Goal: Task Accomplishment & Management: Use online tool/utility

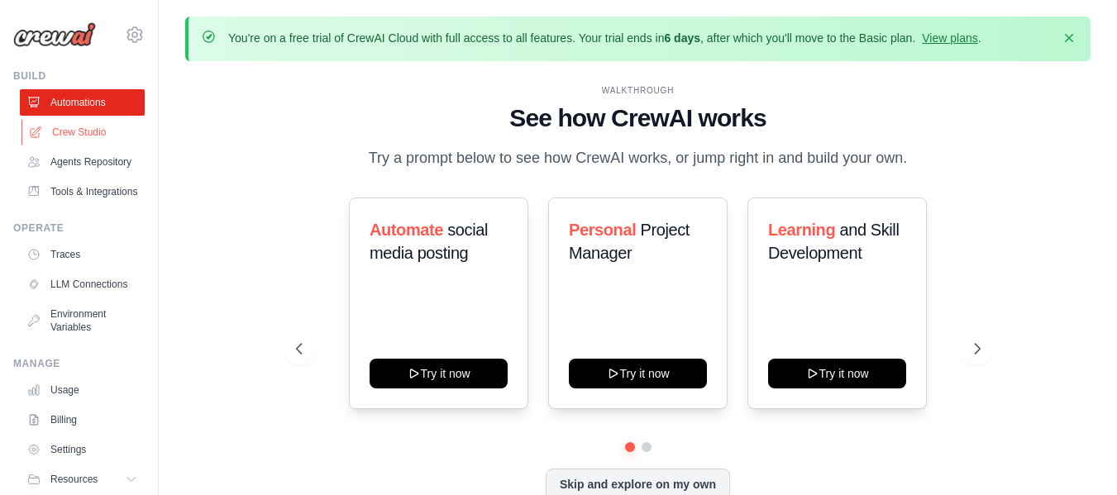
click at [67, 136] on link "Crew Studio" at bounding box center [83, 132] width 125 height 26
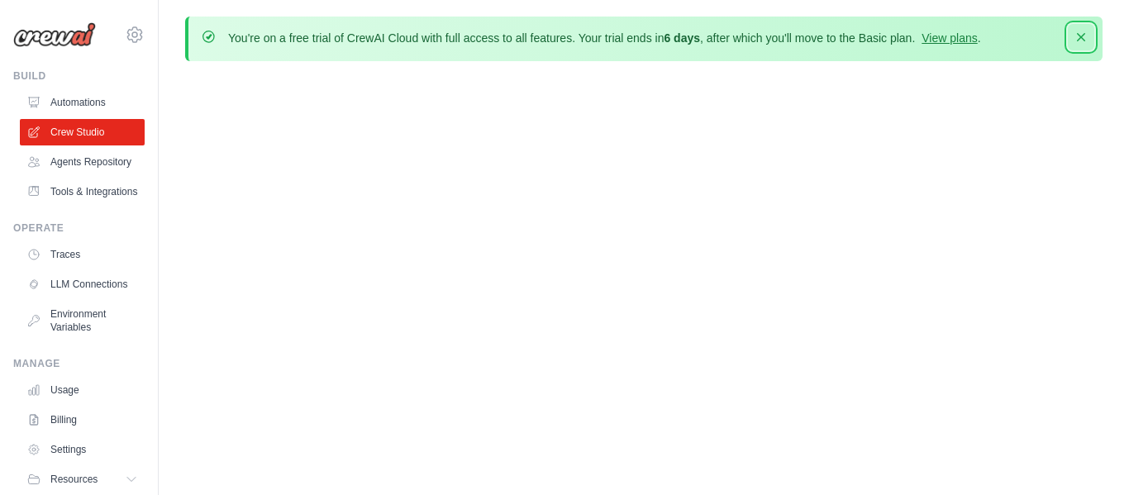
click at [1085, 37] on icon "button" at bounding box center [1081, 37] width 17 height 17
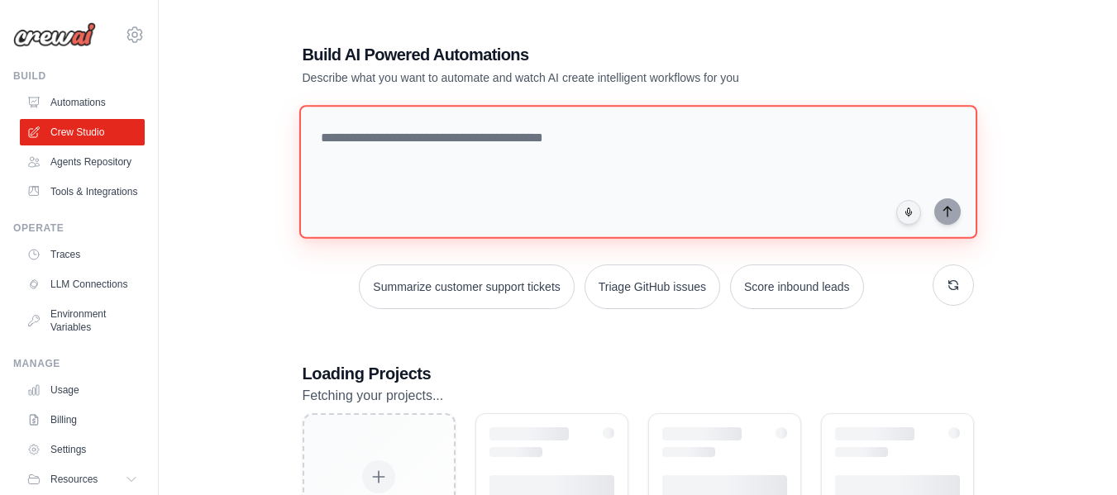
click at [514, 135] on textarea at bounding box center [637, 172] width 678 height 134
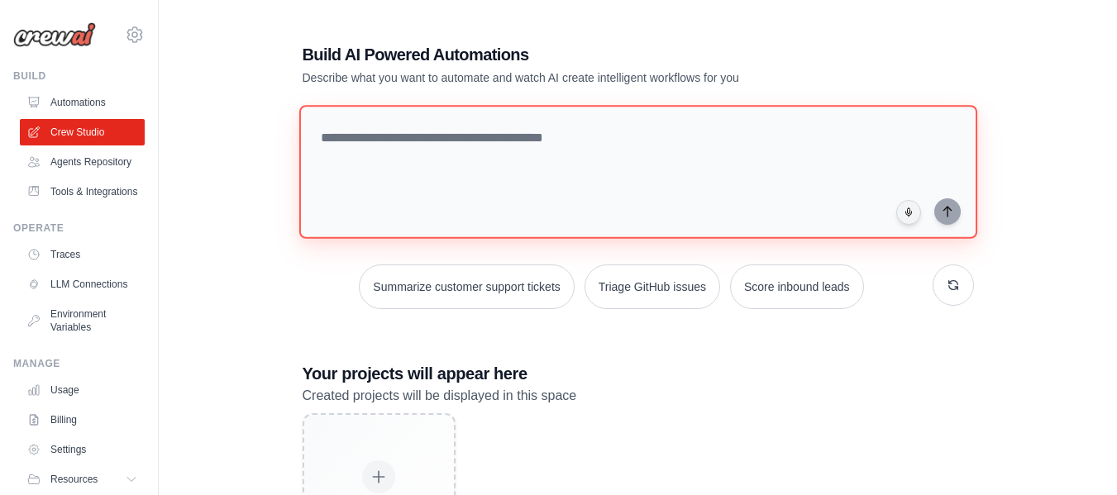
paste textarea "**********"
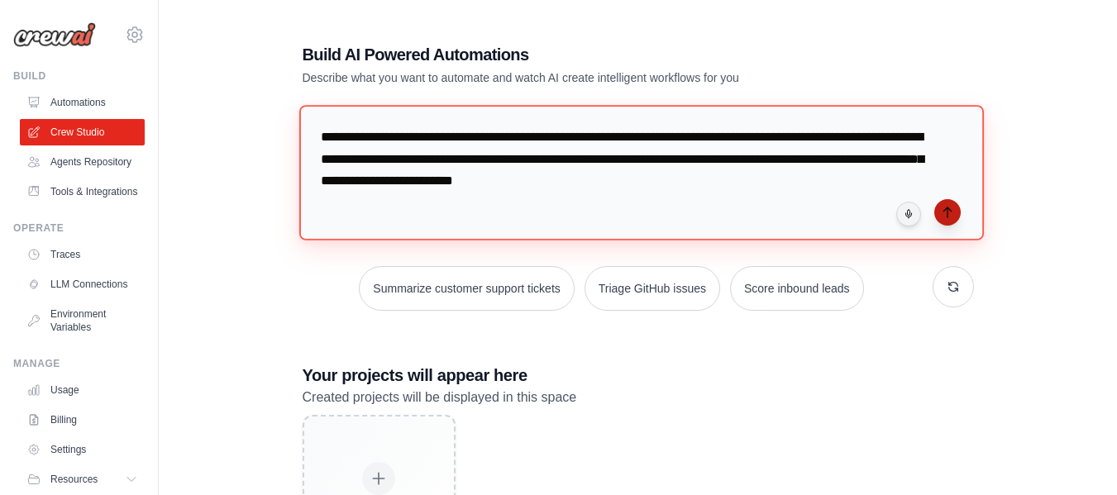
type textarea "**********"
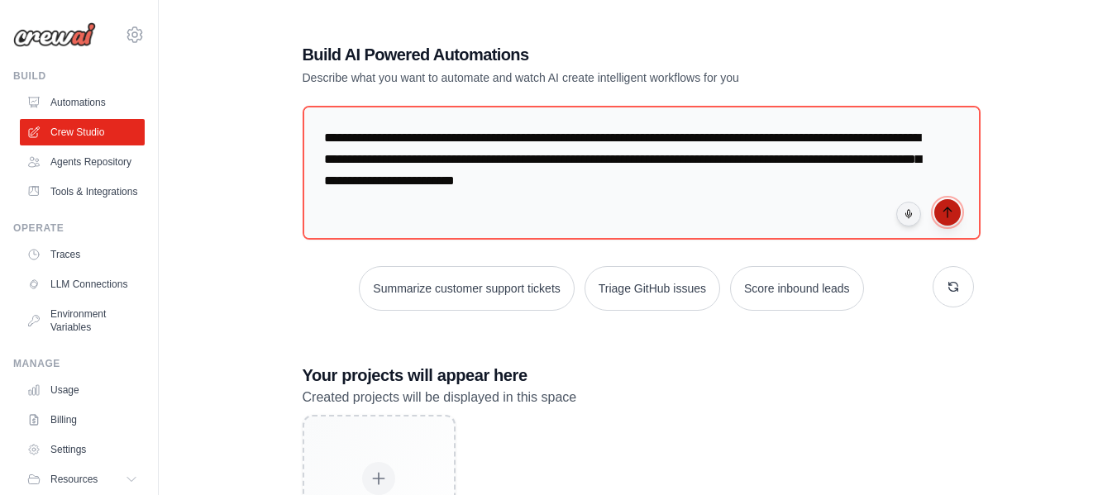
click at [948, 216] on icon "submit" at bounding box center [947, 212] width 13 height 13
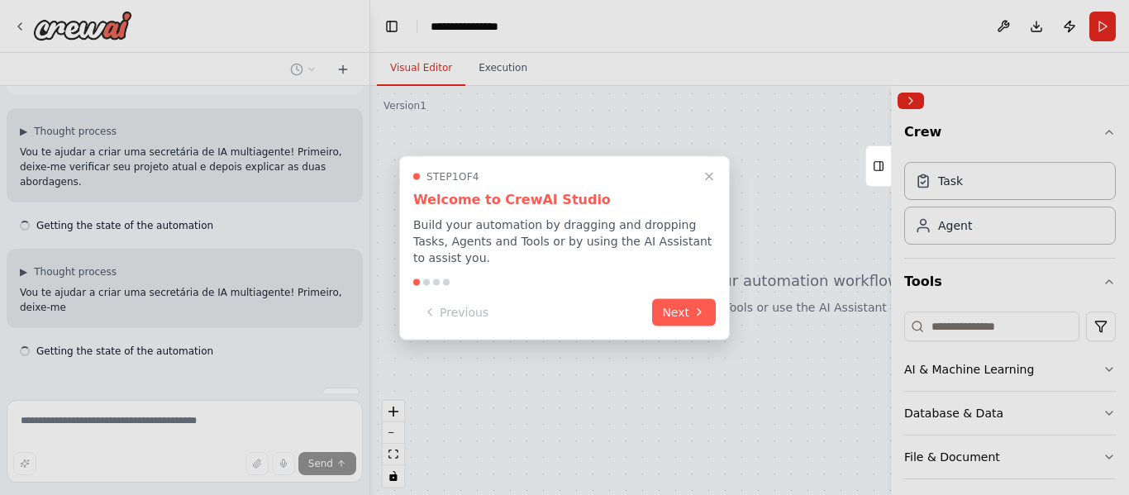
scroll to position [120, 0]
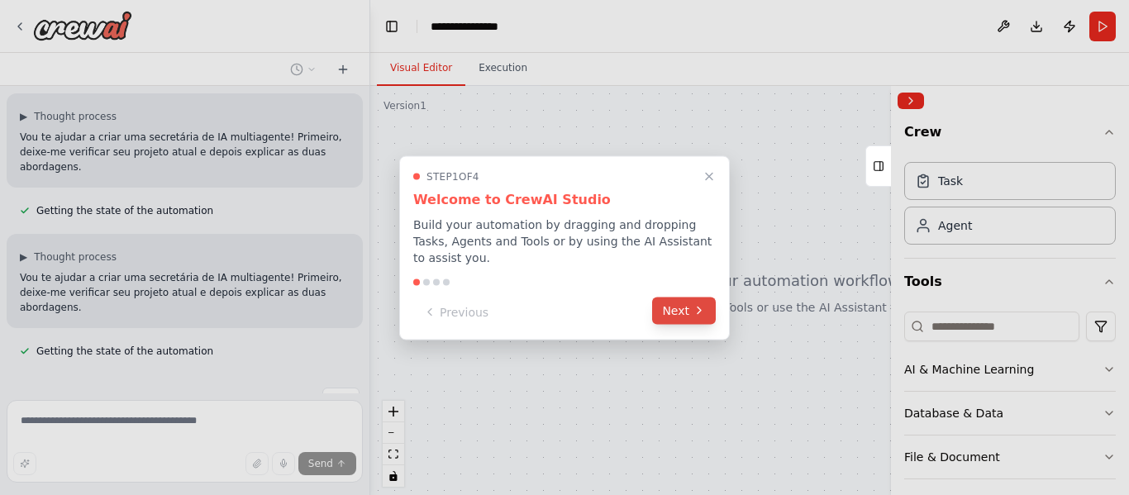
click at [701, 304] on icon at bounding box center [699, 310] width 13 height 13
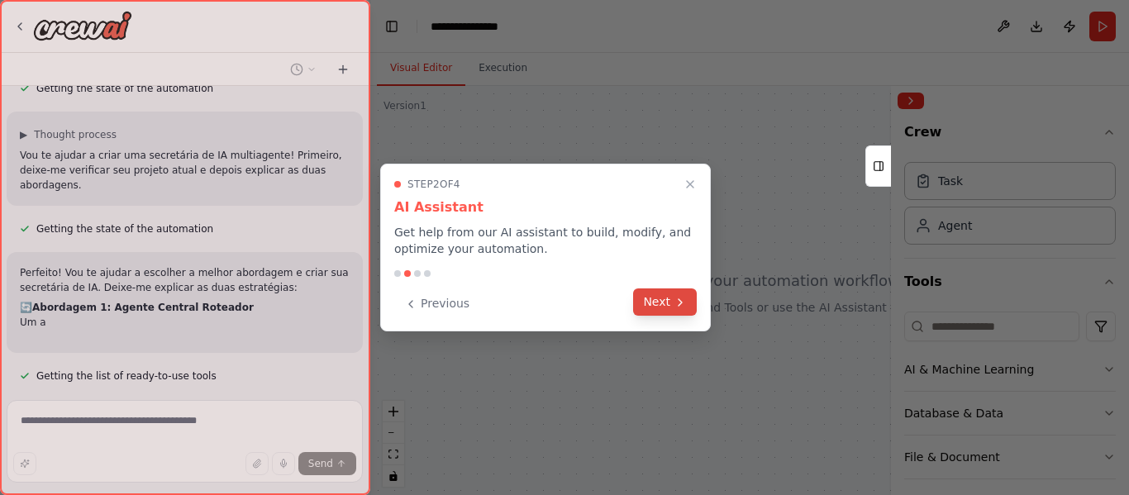
scroll to position [267, 0]
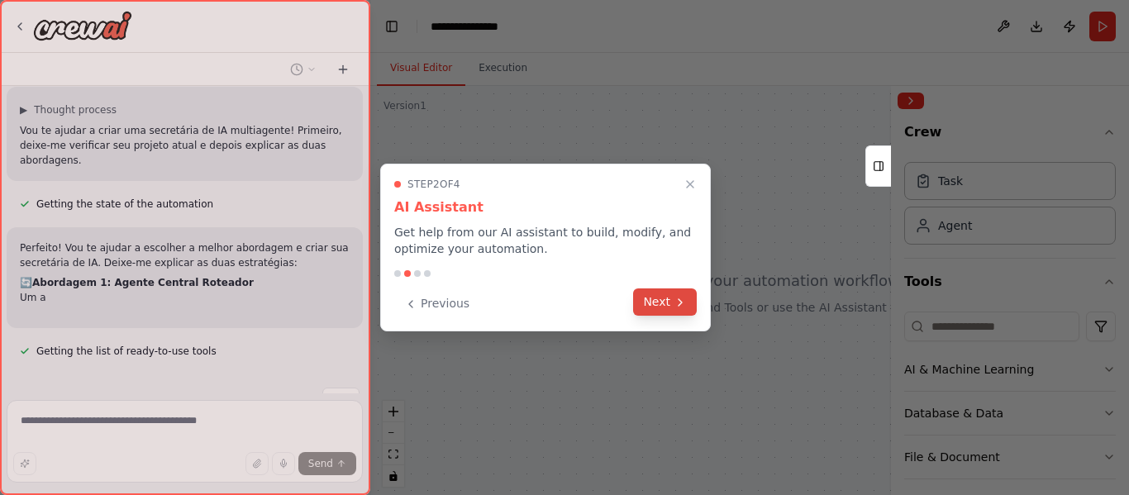
click at [665, 303] on button "Next" at bounding box center [665, 302] width 64 height 27
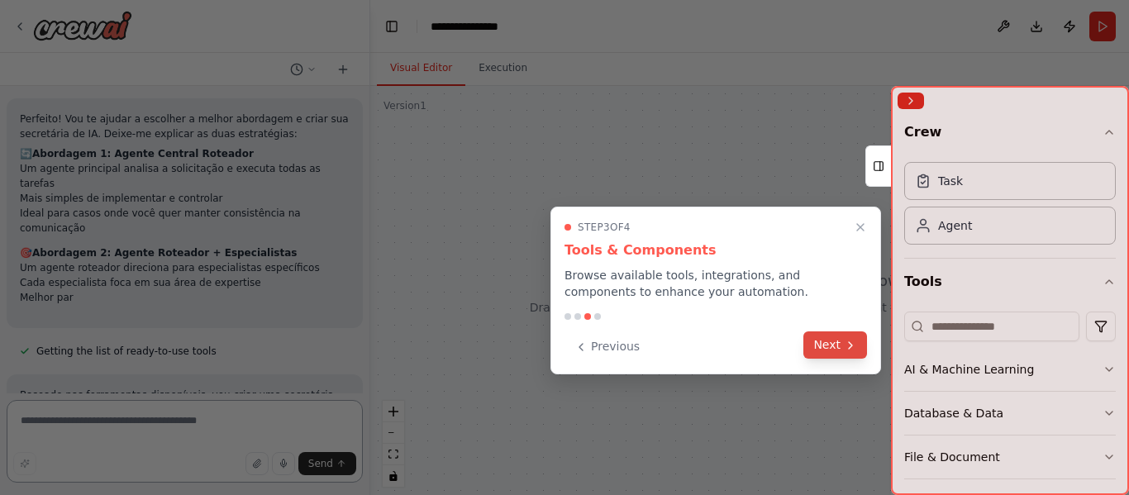
scroll to position [406, 0]
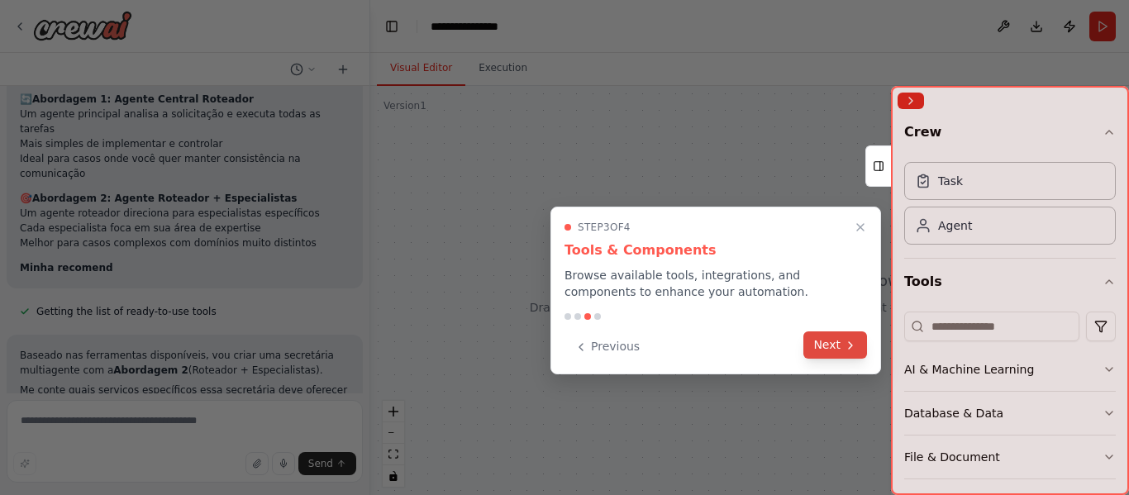
click at [842, 341] on button "Next" at bounding box center [836, 345] width 64 height 27
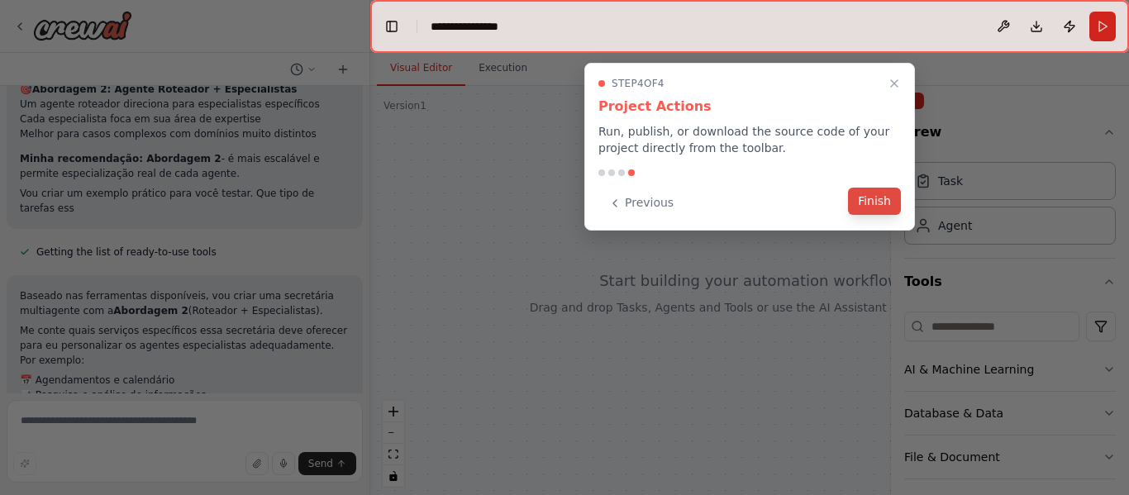
scroll to position [575, 0]
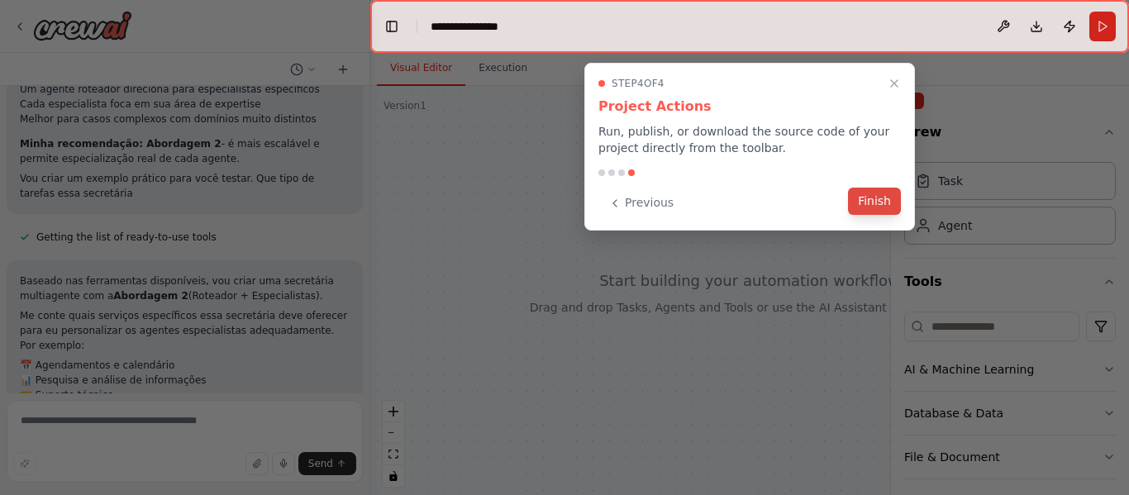
click at [877, 203] on button "Finish" at bounding box center [874, 201] width 53 height 27
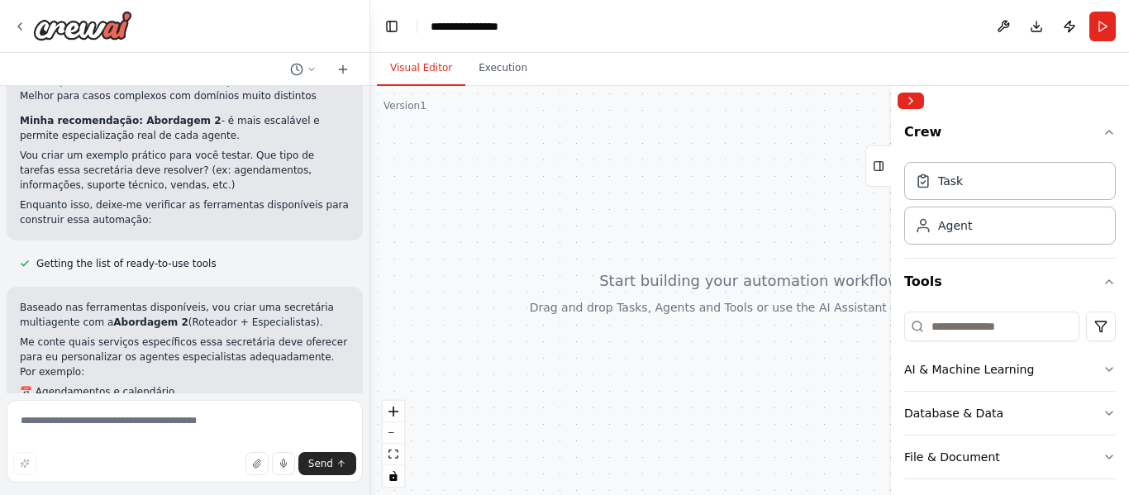
scroll to position [624, 0]
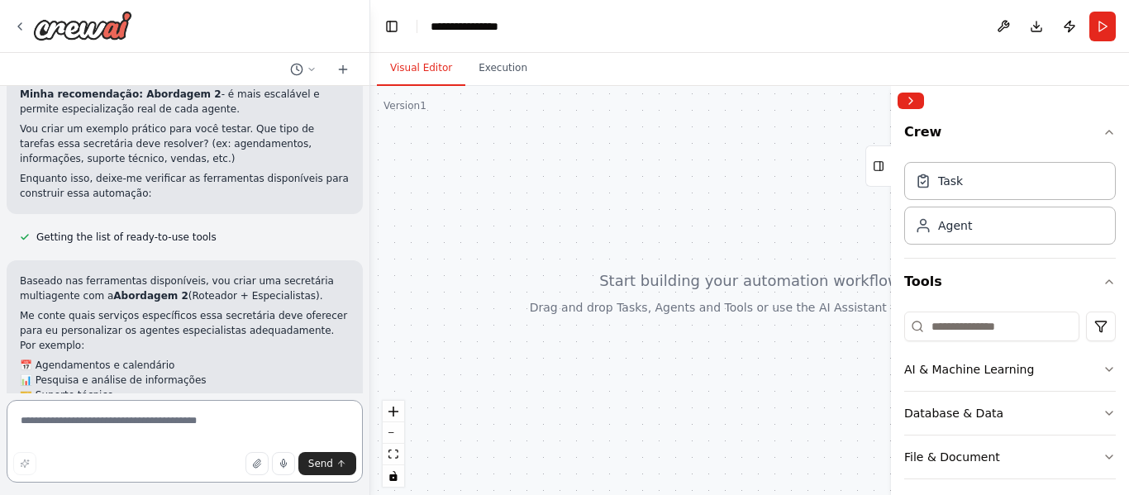
click at [130, 424] on textarea at bounding box center [185, 441] width 356 height 83
click at [156, 435] on textarea "**********" at bounding box center [185, 441] width 356 height 83
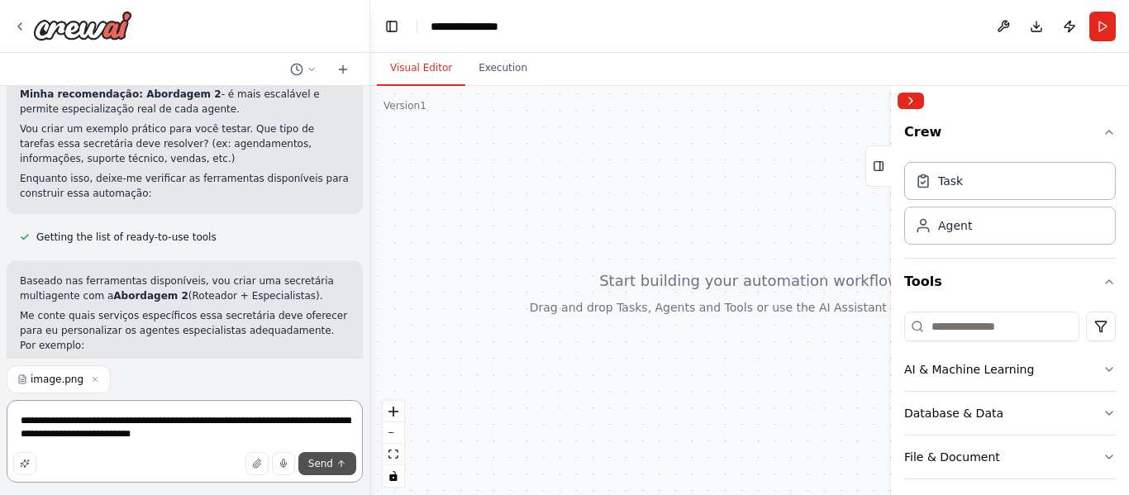
type textarea "**********"
click at [341, 470] on button "Send" at bounding box center [327, 463] width 58 height 23
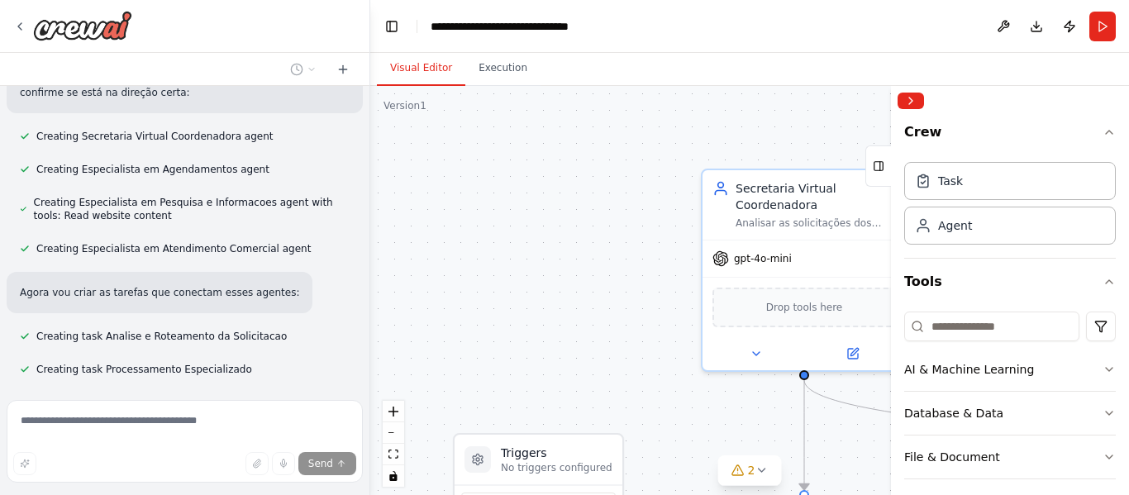
scroll to position [1470, 0]
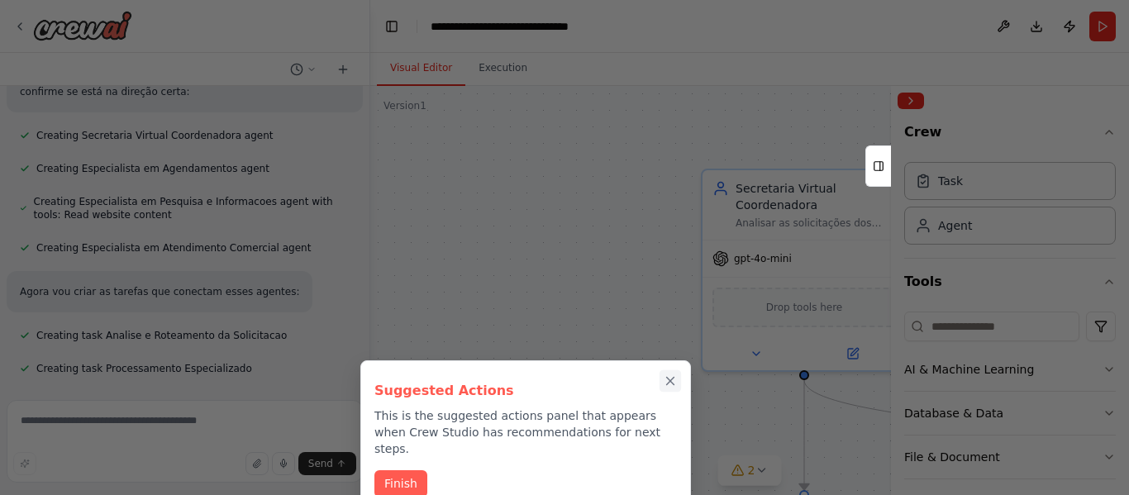
click at [672, 379] on icon "Close walkthrough" at bounding box center [670, 381] width 7 height 7
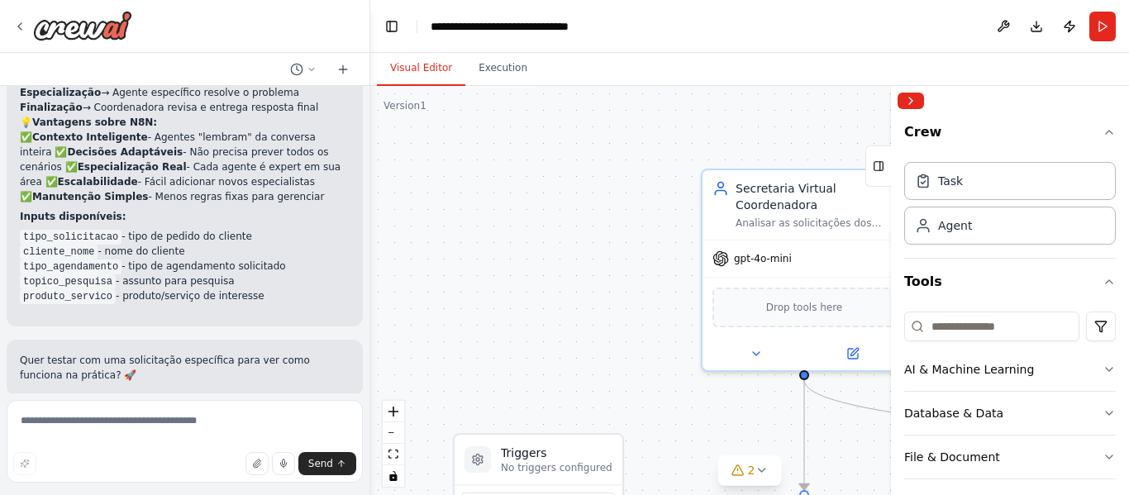
scroll to position [2058, 0]
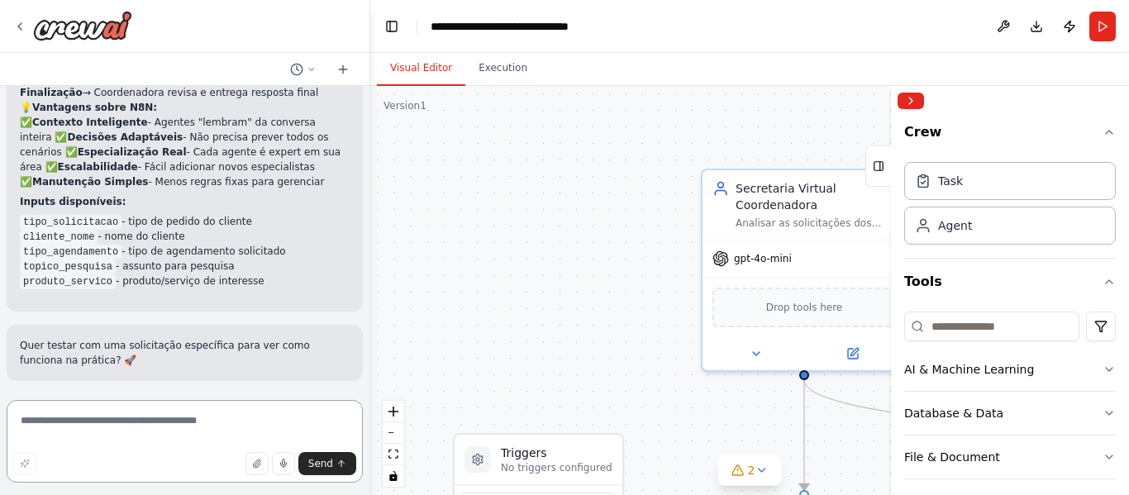
click at [124, 429] on textarea at bounding box center [185, 441] width 356 height 83
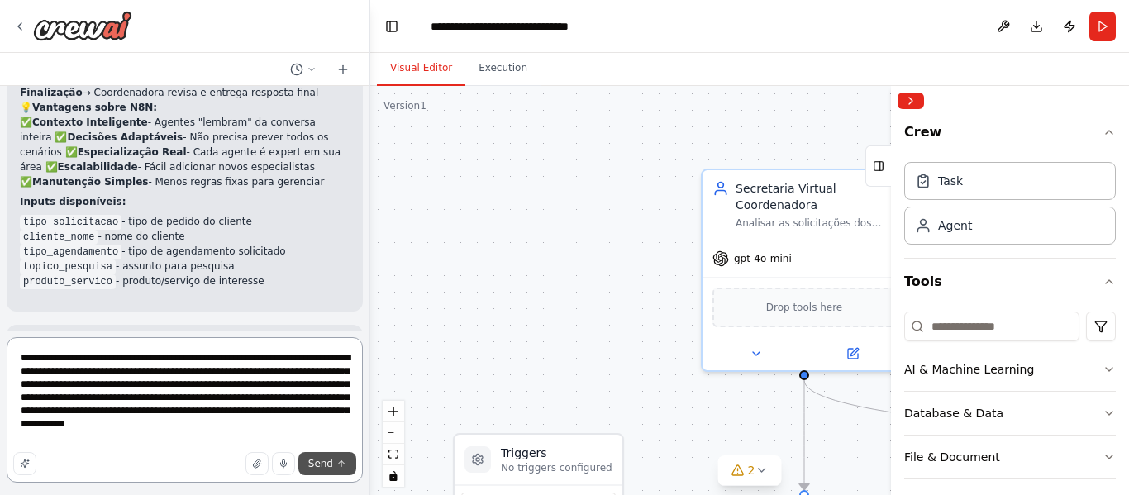
type textarea "**********"
click at [318, 465] on span "Send" at bounding box center [320, 463] width 25 height 13
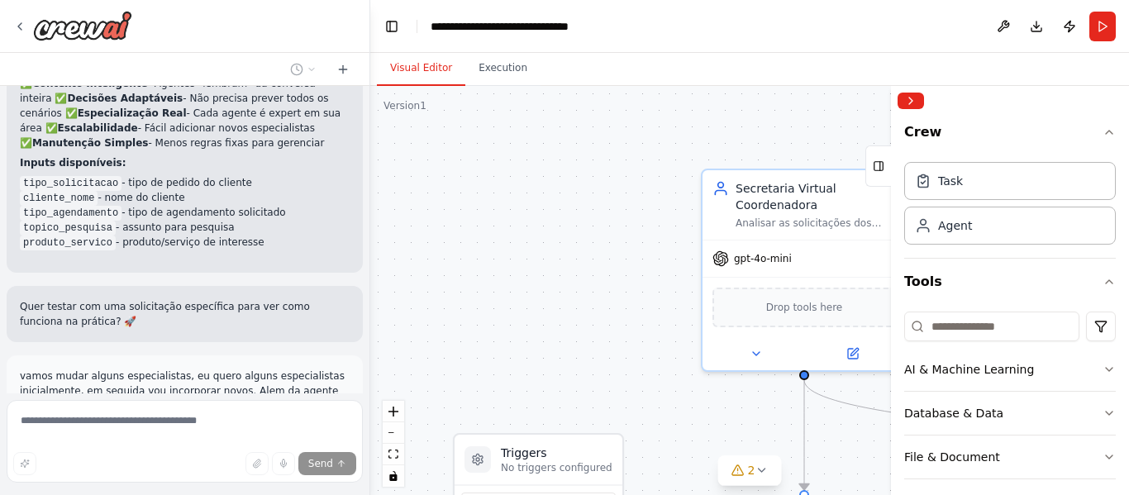
scroll to position [2159, 0]
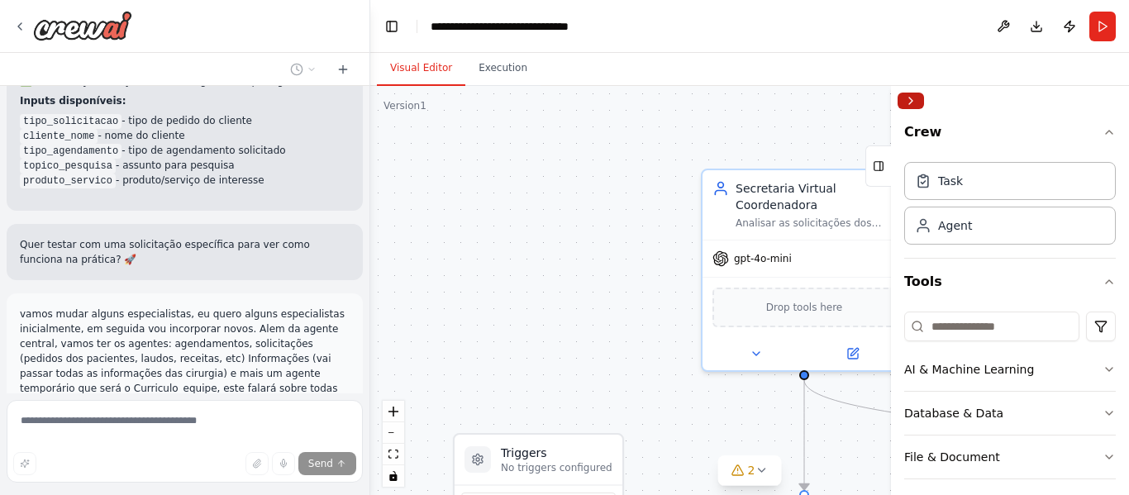
click at [906, 98] on button "Collapse right sidebar" at bounding box center [911, 101] width 26 height 17
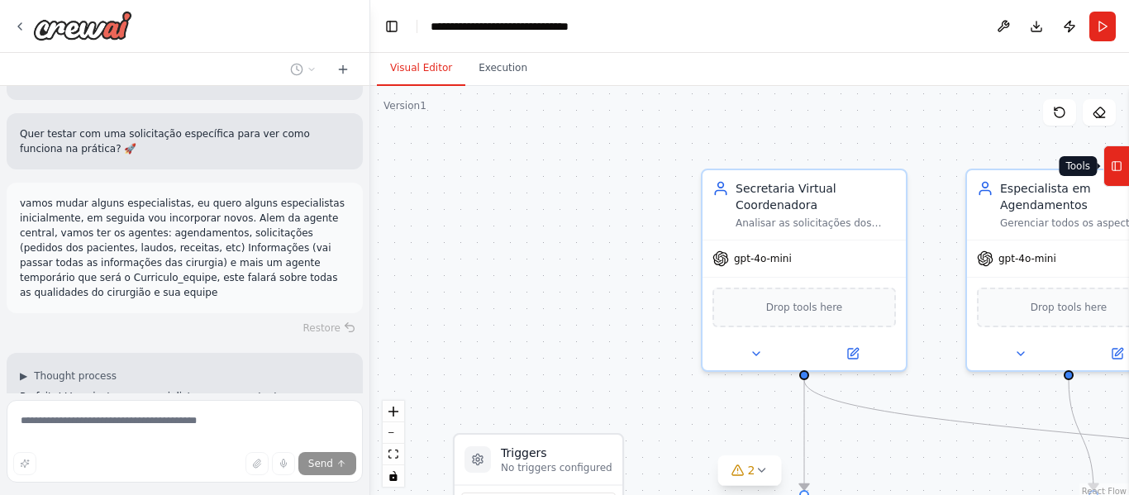
scroll to position [2284, 0]
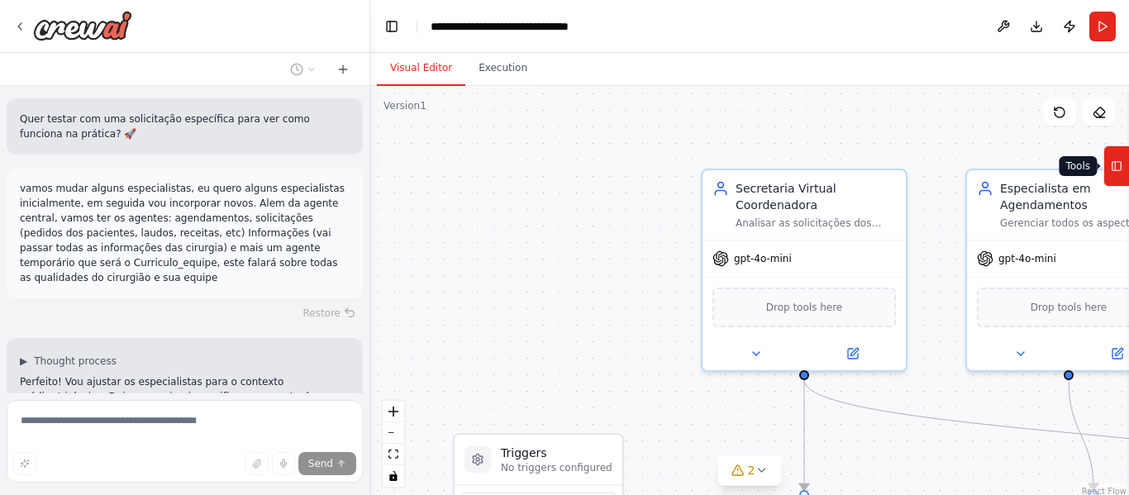
click at [1122, 169] on icon at bounding box center [1117, 166] width 12 height 26
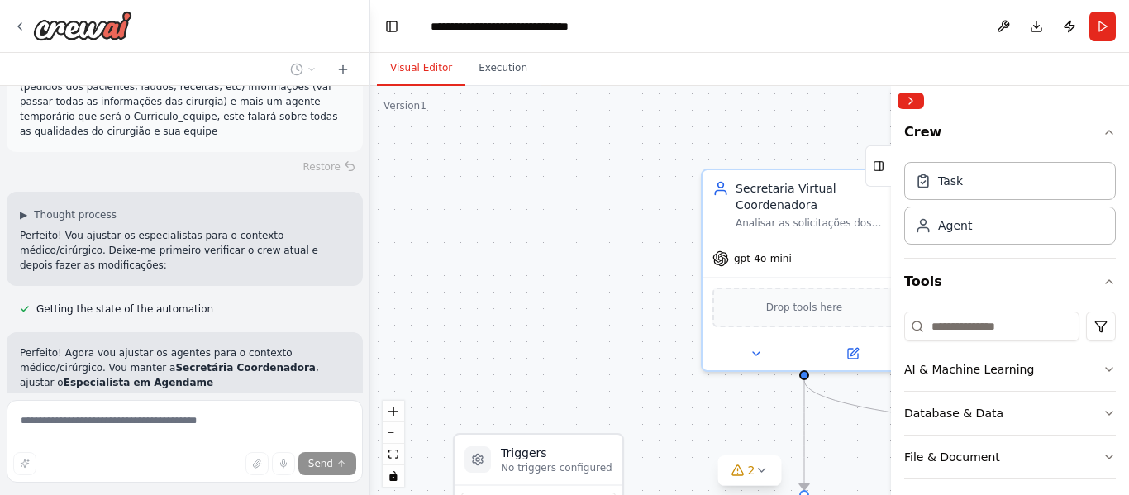
scroll to position [2435, 0]
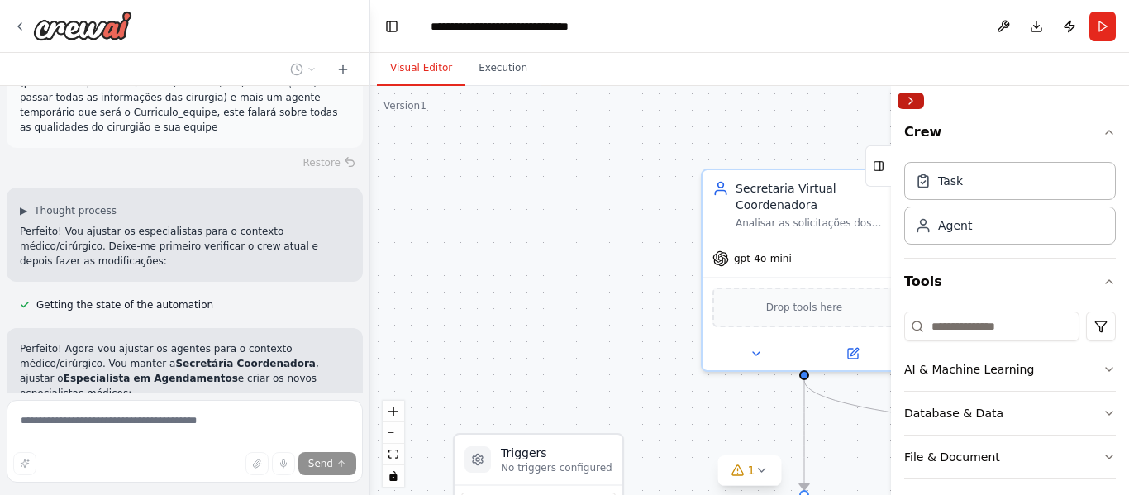
click at [911, 93] on button "Collapse right sidebar" at bounding box center [911, 101] width 26 height 17
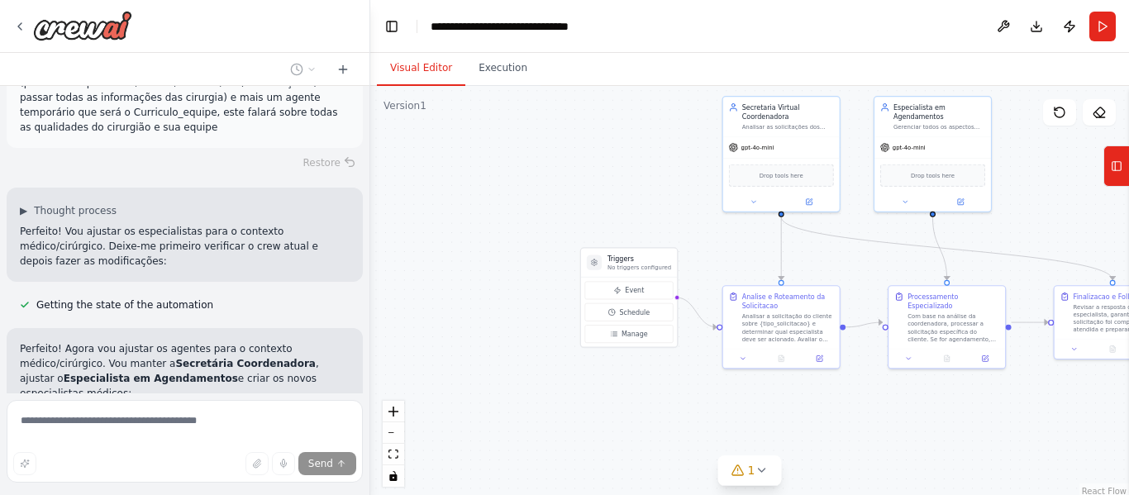
scroll to position [2468, 0]
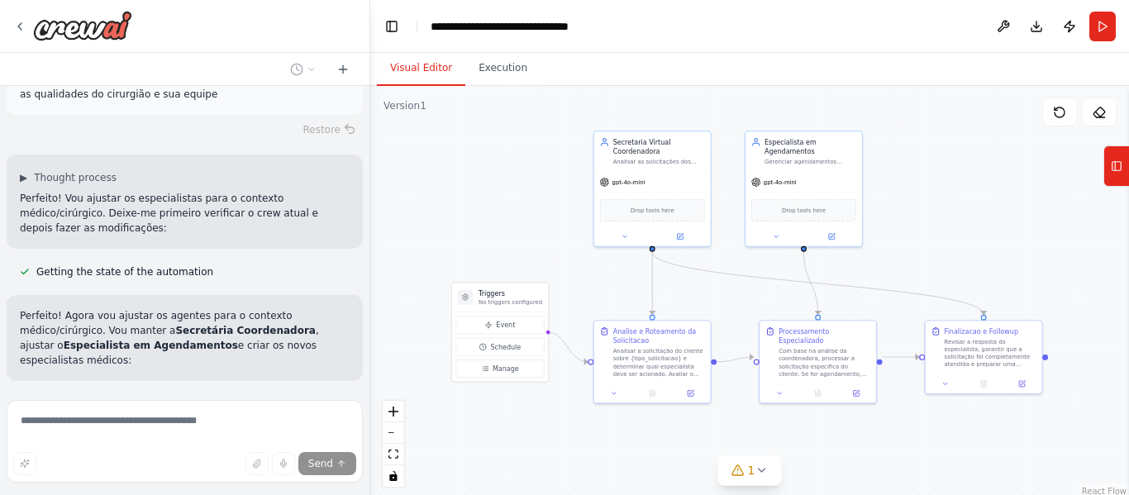
drag, startPoint x: 852, startPoint y: 338, endPoint x: 604, endPoint y: 269, distance: 257.6
click at [604, 269] on div ".deletable-edge-delete-btn { width: 20px; height: 20px; border: 0px solid #ffff…" at bounding box center [749, 292] width 759 height 413
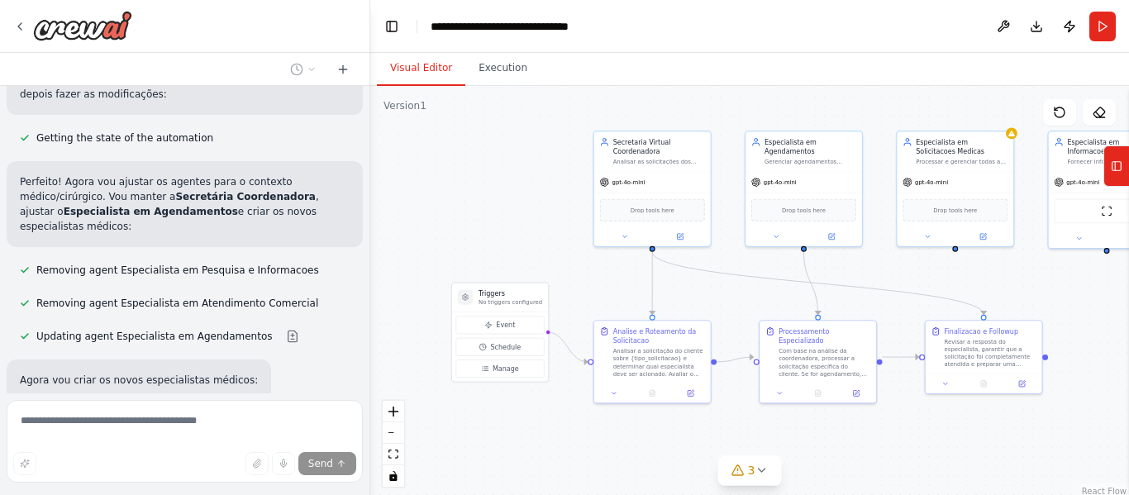
scroll to position [2648, 0]
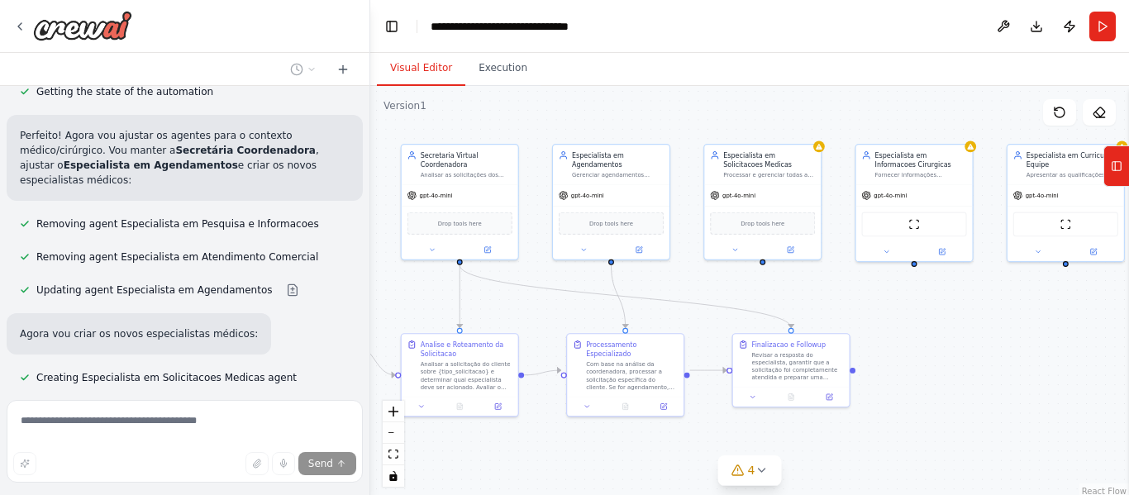
drag, startPoint x: 1044, startPoint y: 407, endPoint x: 852, endPoint y: 420, distance: 193.1
click at [852, 420] on div ".deletable-edge-delete-btn { width: 20px; height: 20px; border: 0px solid #ffff…" at bounding box center [749, 292] width 759 height 413
drag, startPoint x: 977, startPoint y: 394, endPoint x: 892, endPoint y: 389, distance: 85.3
click at [892, 389] on div ".deletable-edge-delete-btn { width: 20px; height: 20px; border: 0px solid #ffff…" at bounding box center [749, 292] width 759 height 413
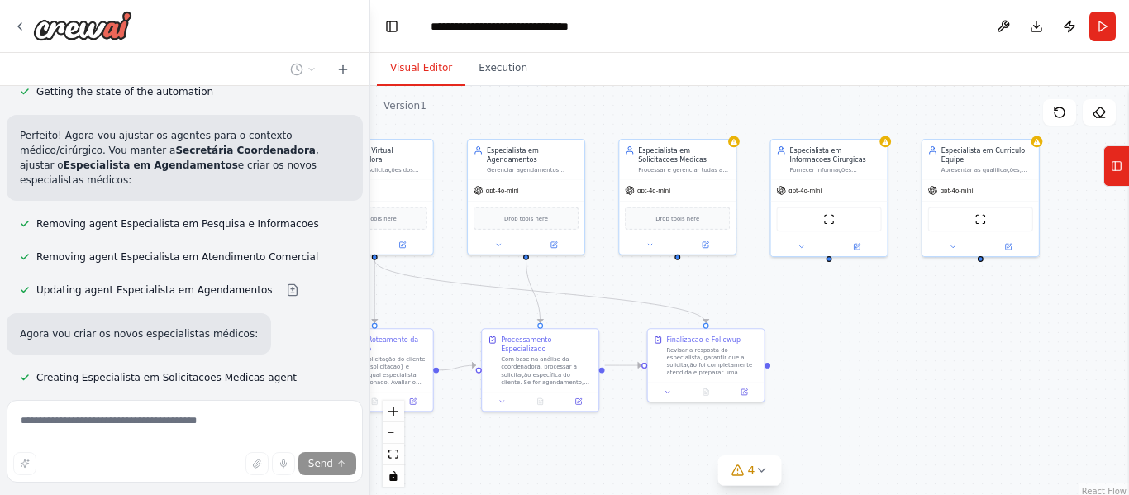
scroll to position [2688, 0]
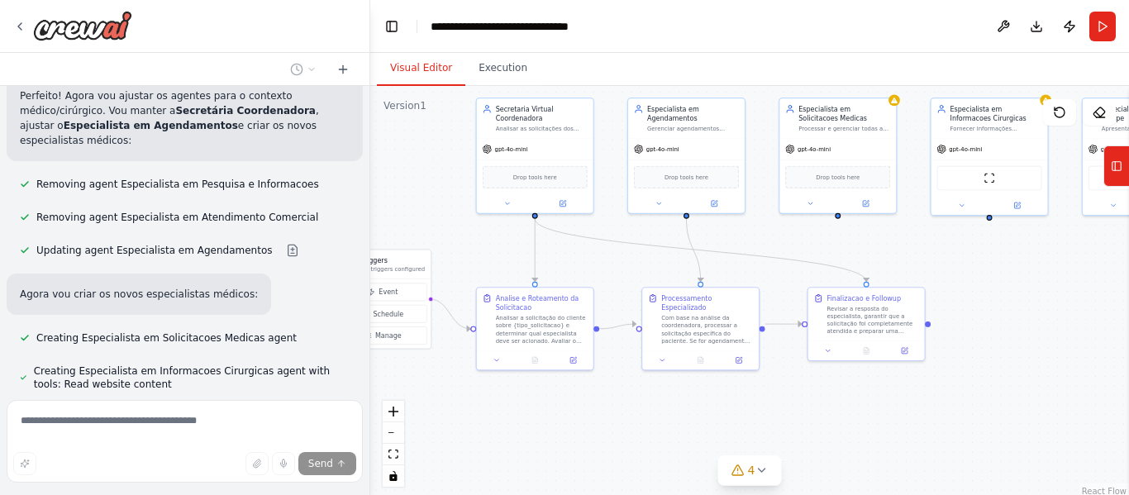
drag, startPoint x: 833, startPoint y: 403, endPoint x: 993, endPoint y: 362, distance: 165.6
click at [993, 362] on div ".deletable-edge-delete-btn { width: 20px; height: 20px; border: 0px solid #ffff…" at bounding box center [749, 292] width 759 height 413
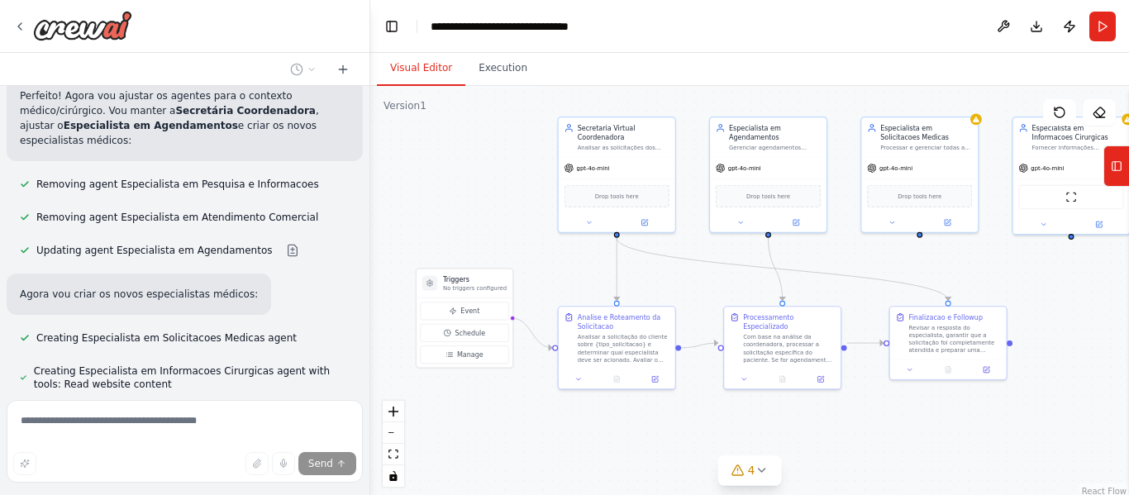
drag, startPoint x: 866, startPoint y: 394, endPoint x: 947, endPoint y: 413, distance: 84.0
click at [947, 413] on div ".deletable-edge-delete-btn { width: 20px; height: 20px; border: 0px solid #ffff…" at bounding box center [749, 292] width 759 height 413
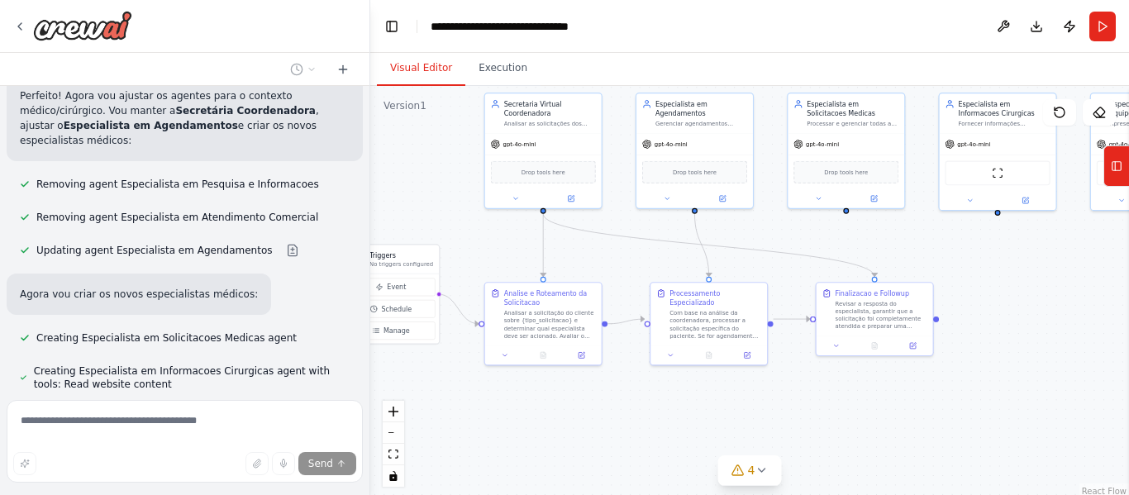
drag, startPoint x: 980, startPoint y: 457, endPoint x: 934, endPoint y: 435, distance: 50.7
click at [928, 435] on div ".deletable-edge-delete-btn { width: 20px; height: 20px; border: 0px solid #ffff…" at bounding box center [749, 292] width 759 height 413
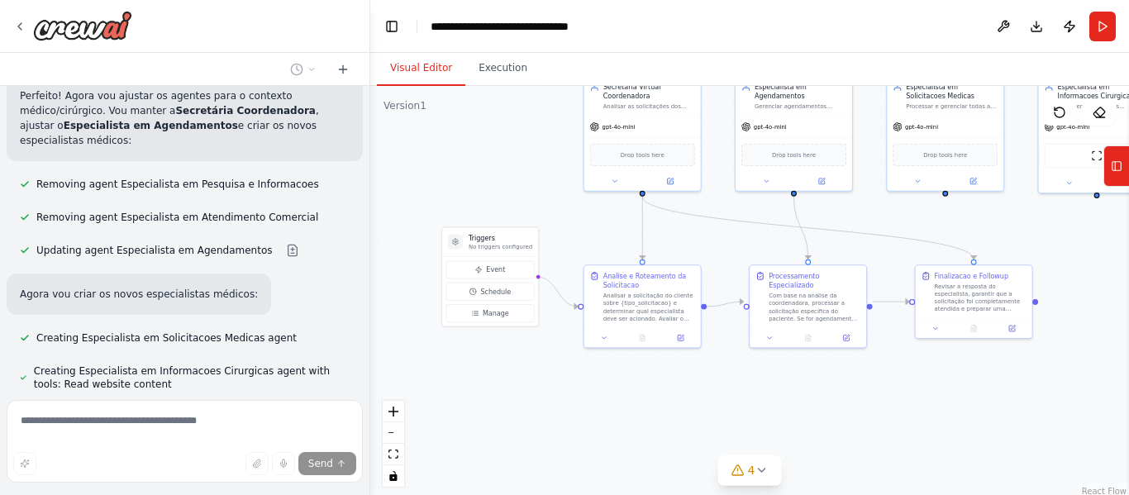
drag, startPoint x: 828, startPoint y: 432, endPoint x: 904, endPoint y: 413, distance: 78.4
click at [904, 413] on div ".deletable-edge-delete-btn { width: 20px; height: 20px; border: 0px solid #ffff…" at bounding box center [749, 292] width 759 height 413
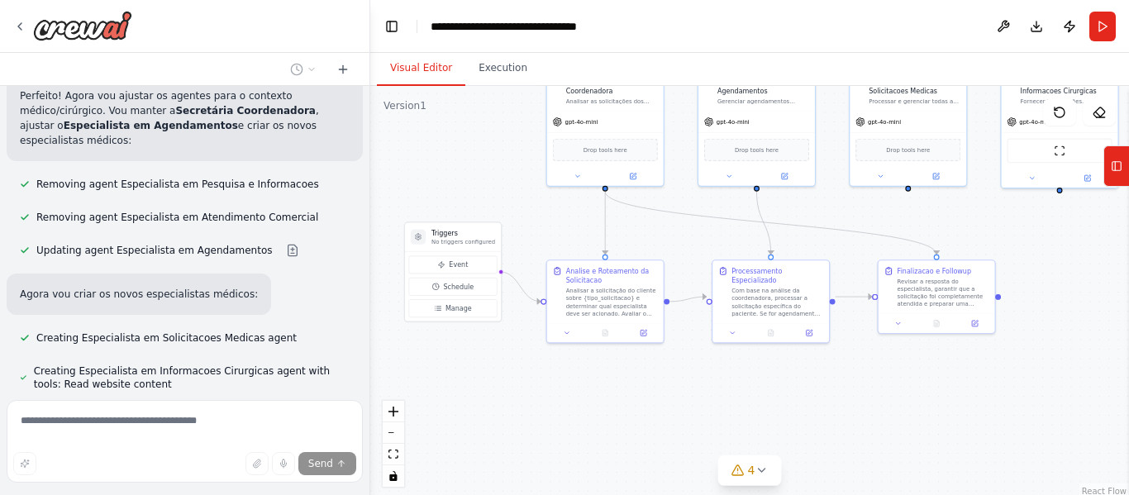
drag, startPoint x: 904, startPoint y: 413, endPoint x: 868, endPoint y: 408, distance: 35.9
click at [868, 408] on div ".deletable-edge-delete-btn { width: 20px; height: 20px; border: 0px solid #ffff…" at bounding box center [749, 292] width 759 height 413
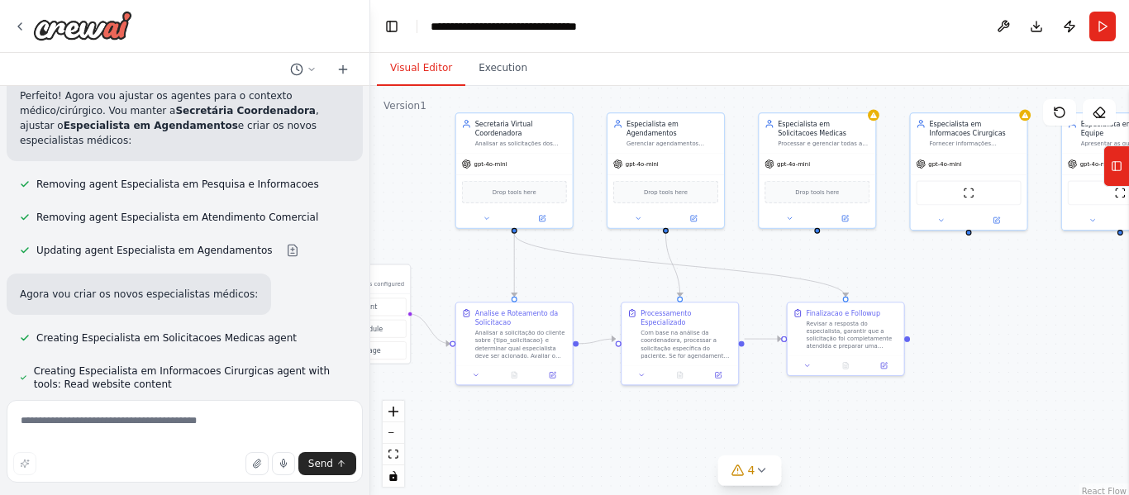
drag, startPoint x: 868, startPoint y: 408, endPoint x: 777, endPoint y: 451, distance: 100.2
click at [777, 451] on div ".deletable-edge-delete-btn { width: 20px; height: 20px; border: 0px solid #ffff…" at bounding box center [749, 292] width 759 height 413
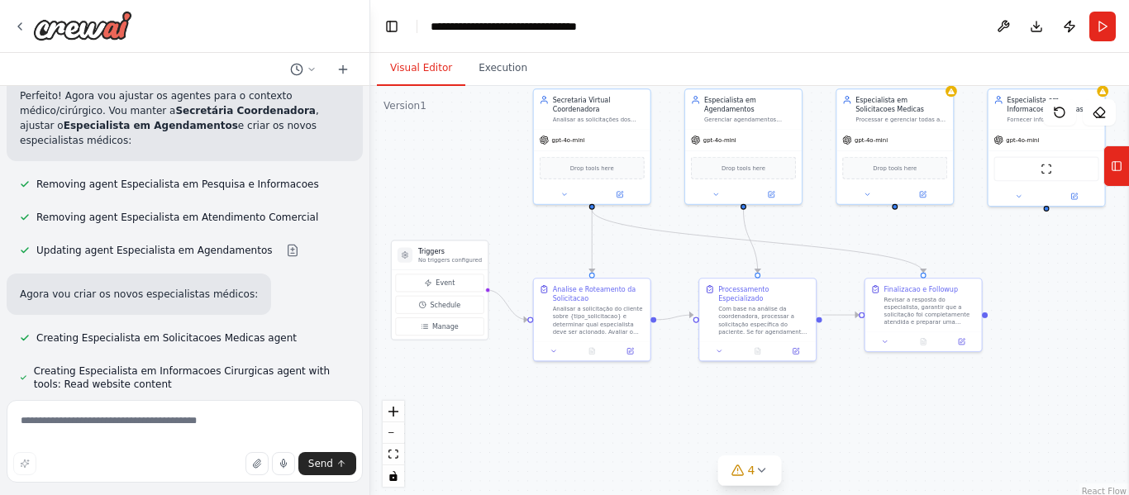
drag, startPoint x: 777, startPoint y: 451, endPoint x: 855, endPoint y: 427, distance: 81.3
click at [855, 427] on div ".deletable-edge-delete-btn { width: 20px; height: 20px; border: 0px solid #ffff…" at bounding box center [749, 292] width 759 height 413
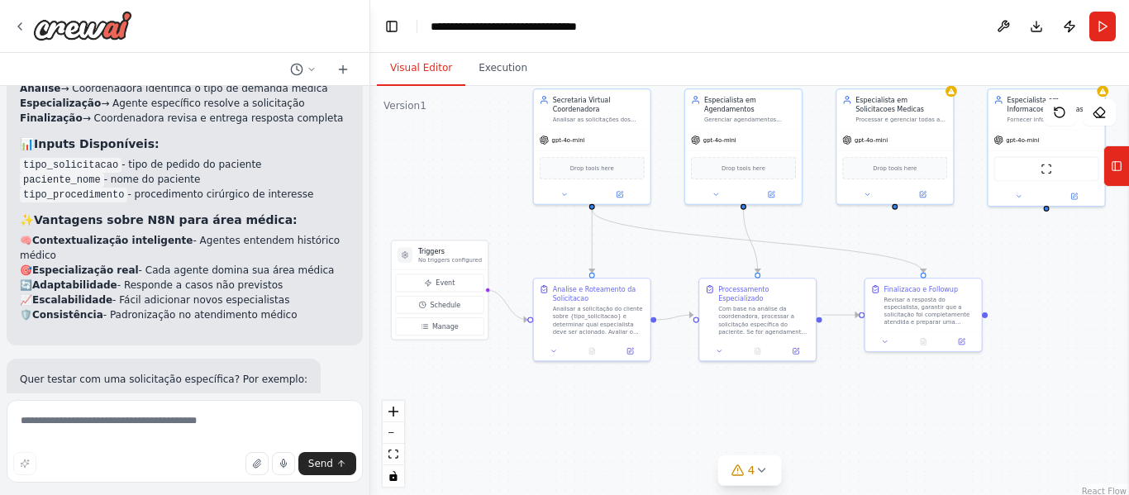
scroll to position [3521, 0]
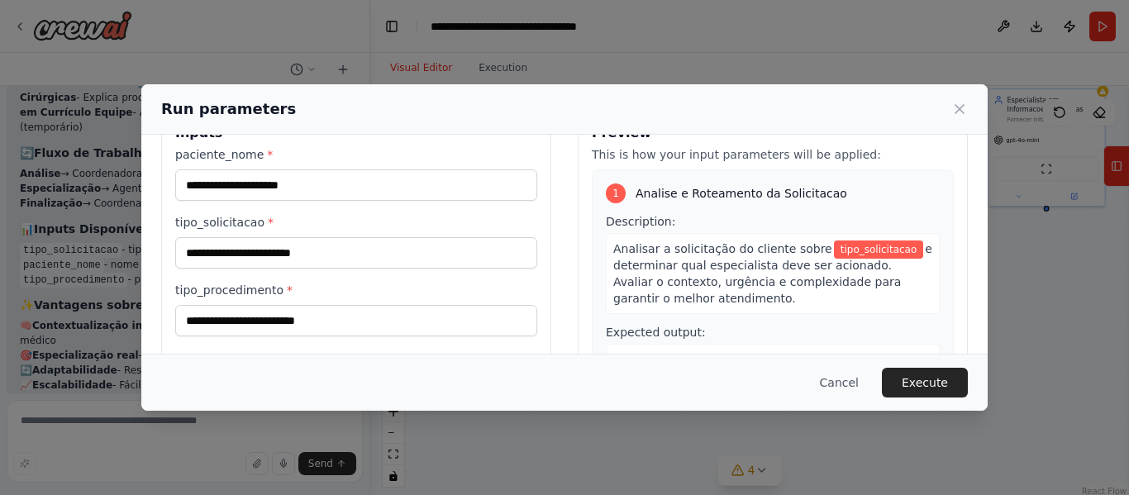
scroll to position [0, 0]
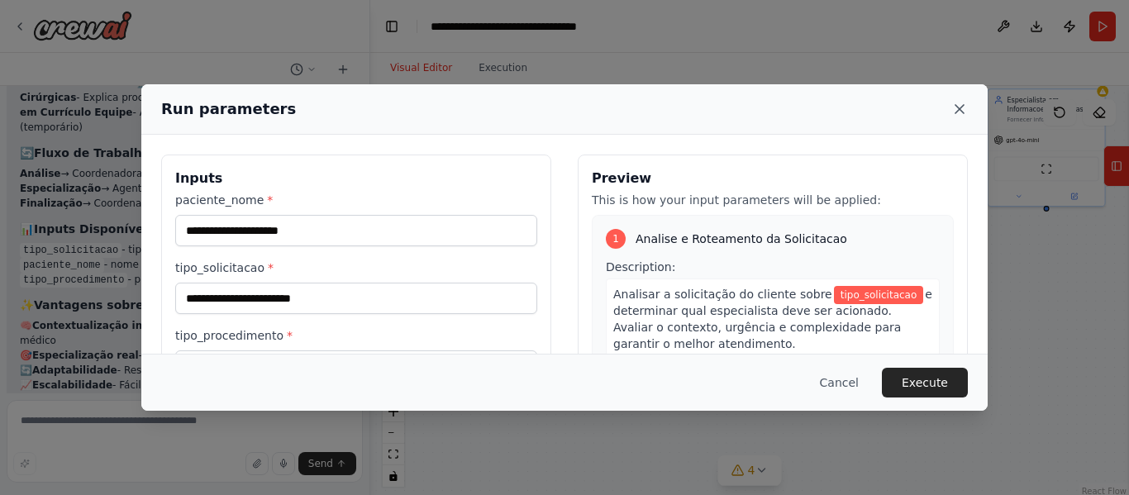
click at [962, 111] on icon at bounding box center [960, 109] width 8 height 8
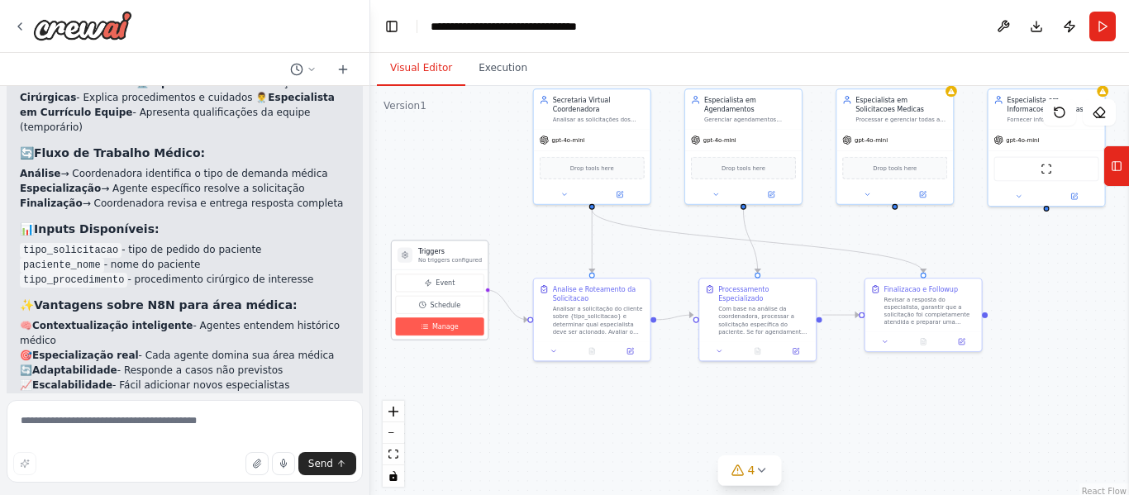
click at [442, 326] on span "Manage" at bounding box center [445, 326] width 26 height 9
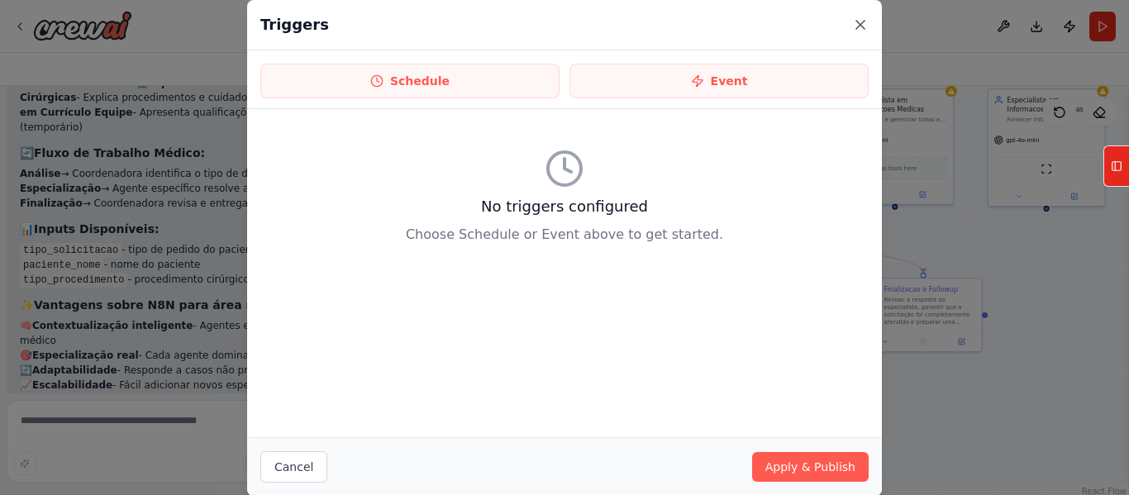
click at [854, 31] on icon at bounding box center [860, 25] width 17 height 17
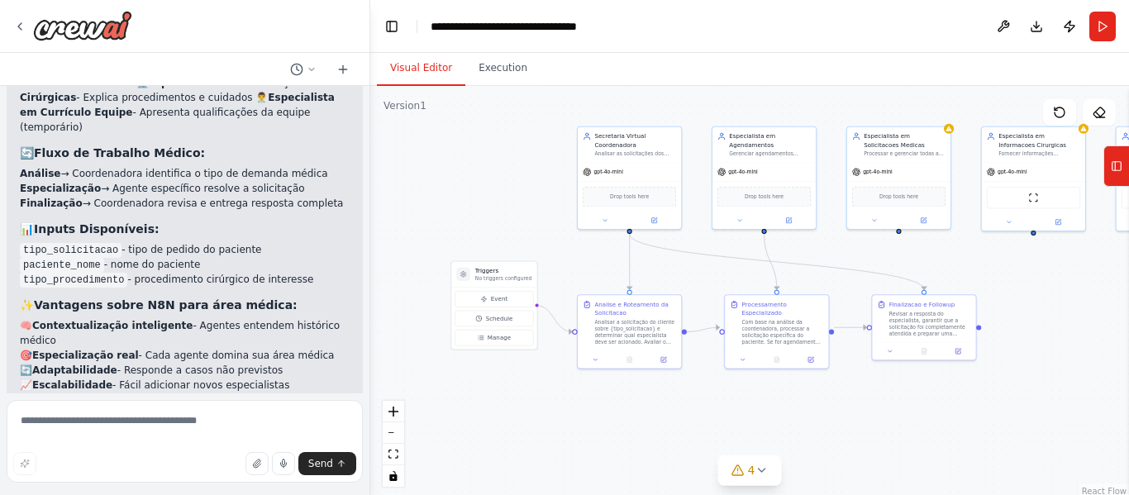
drag, startPoint x: 960, startPoint y: 168, endPoint x: 957, endPoint y: 196, distance: 28.3
click at [957, 196] on div ".deletable-edge-delete-btn { width: 20px; height: 20px; border: 0px solid #ffff…" at bounding box center [749, 292] width 759 height 413
click at [766, 474] on icon at bounding box center [761, 470] width 13 height 13
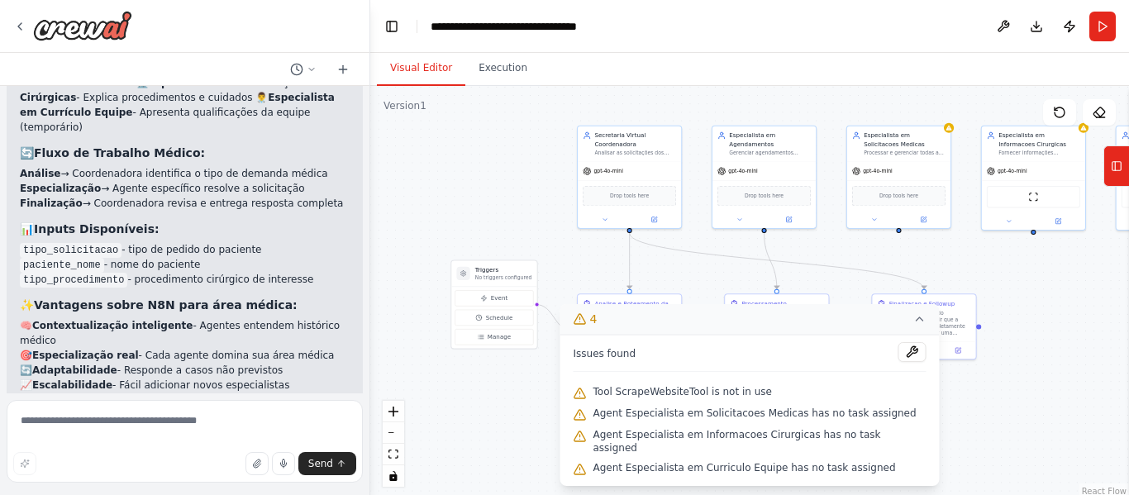
click at [1000, 416] on div ".deletable-edge-delete-btn { width: 20px; height: 20px; border: 0px solid #ffff…" at bounding box center [749, 292] width 759 height 413
click at [899, 362] on button at bounding box center [913, 352] width 28 height 20
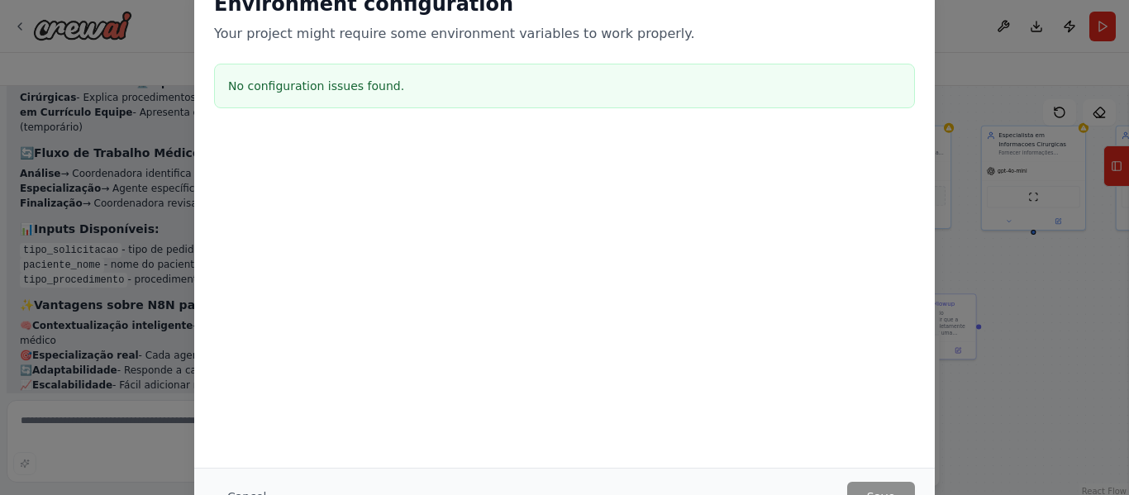
click at [799, 267] on div at bounding box center [564, 217] width 741 height 165
drag, startPoint x: 634, startPoint y: 294, endPoint x: 594, endPoint y: 136, distance: 163.0
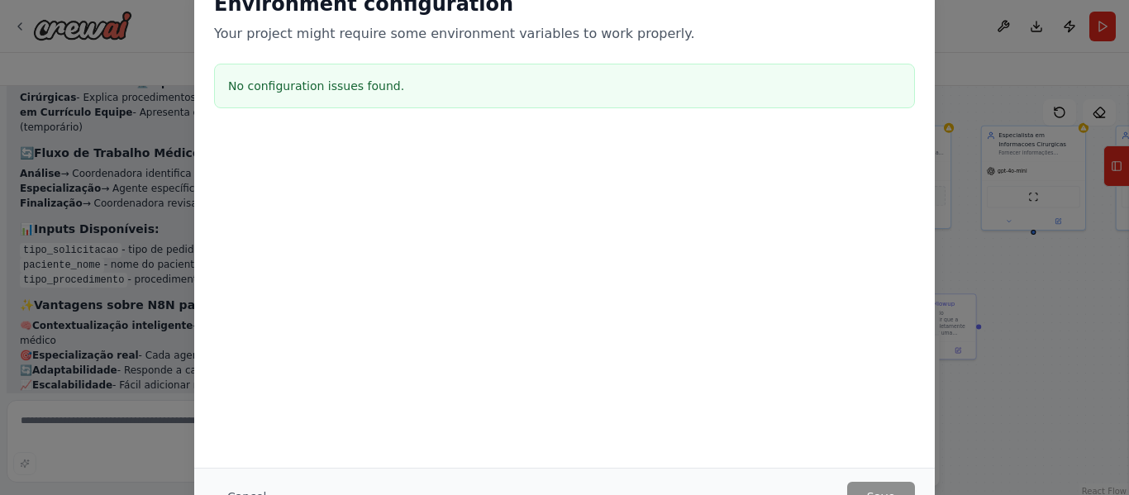
click at [594, 136] on div at bounding box center [564, 217] width 741 height 165
click at [1040, 293] on div "Environment configuration Your project might require some environment variables…" at bounding box center [564, 247] width 1129 height 495
click at [508, 35] on p "Your project might require some environment variables to work properly." at bounding box center [564, 34] width 701 height 20
click at [647, 34] on p "Your project might require some environment variables to work properly." at bounding box center [564, 34] width 701 height 20
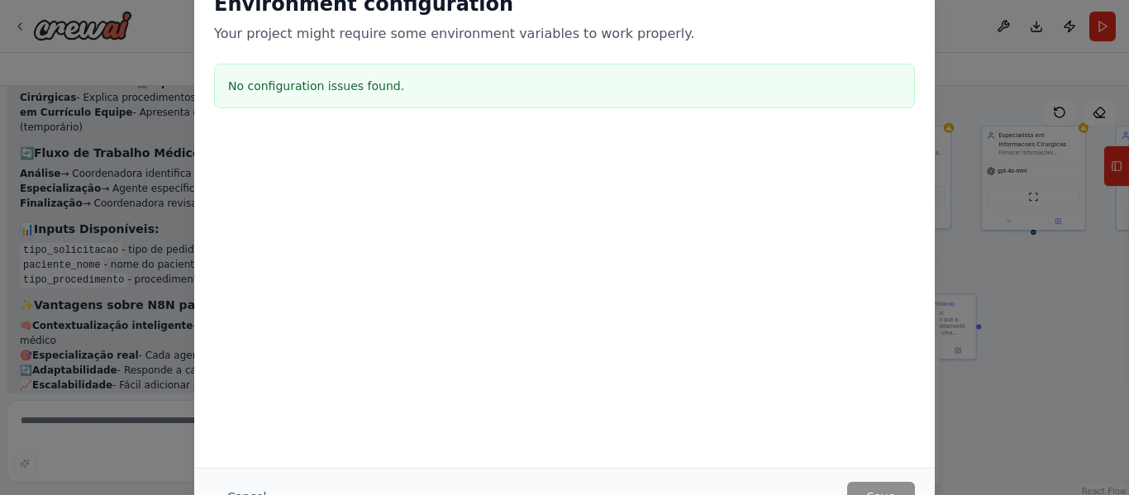
click at [790, 41] on p "Your project might require some environment variables to work properly." at bounding box center [564, 34] width 701 height 20
click at [1054, 382] on div "Environment configuration Your project might require some environment variables…" at bounding box center [564, 247] width 1129 height 495
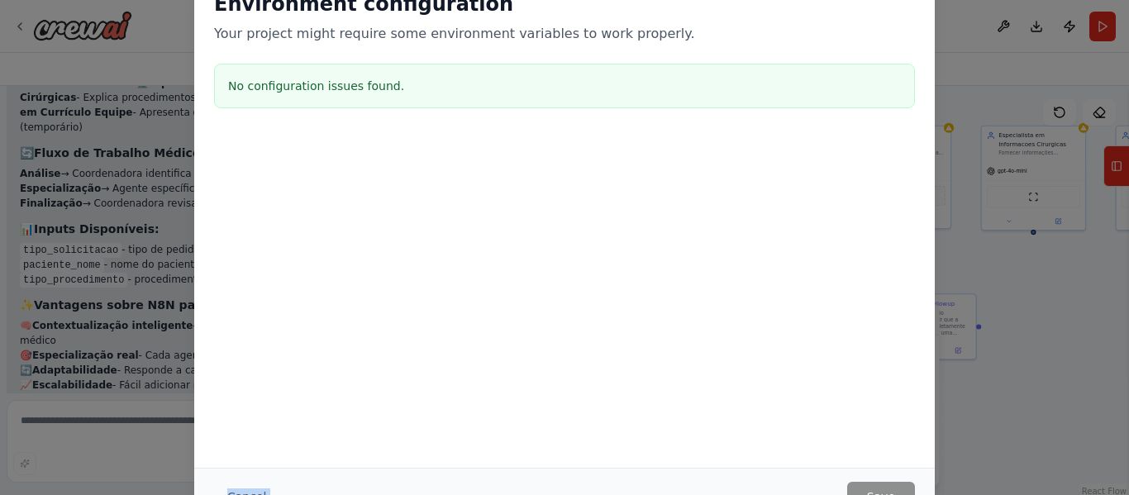
click at [1054, 382] on div "Environment configuration Your project might require some environment variables…" at bounding box center [564, 247] width 1129 height 495
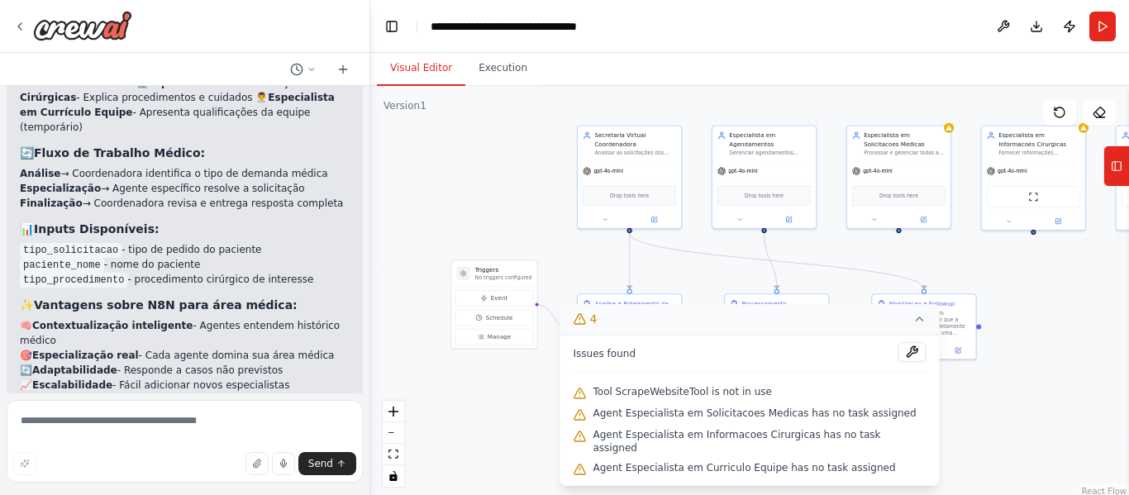
click at [995, 439] on div ".deletable-edge-delete-btn { width: 20px; height: 20px; border: 0px solid #ffff…" at bounding box center [749, 292] width 759 height 413
click at [598, 327] on span "4" at bounding box center [593, 319] width 7 height 17
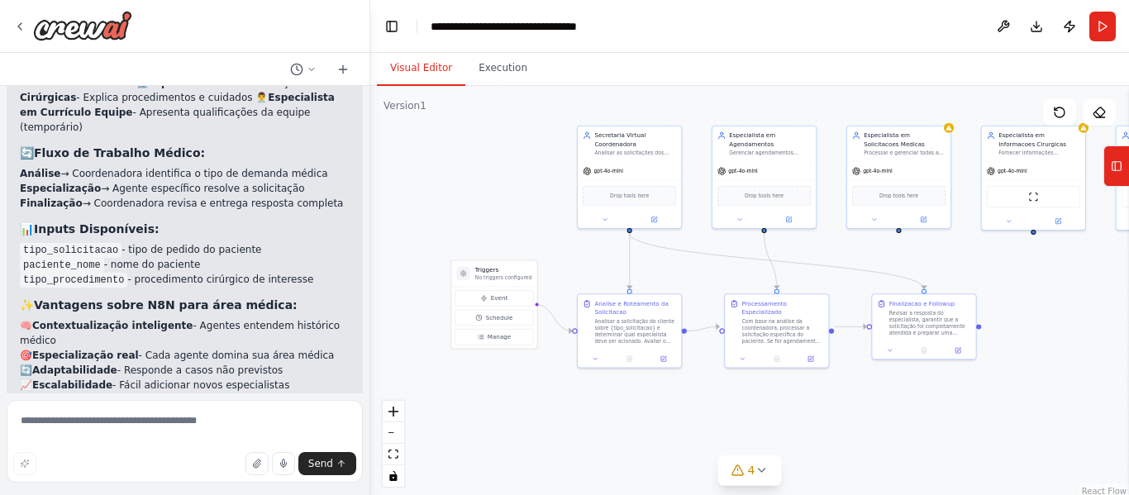
click at [857, 418] on div ".deletable-edge-delete-btn { width: 20px; height: 20px; border: 0px solid #ffff…" at bounding box center [749, 292] width 759 height 413
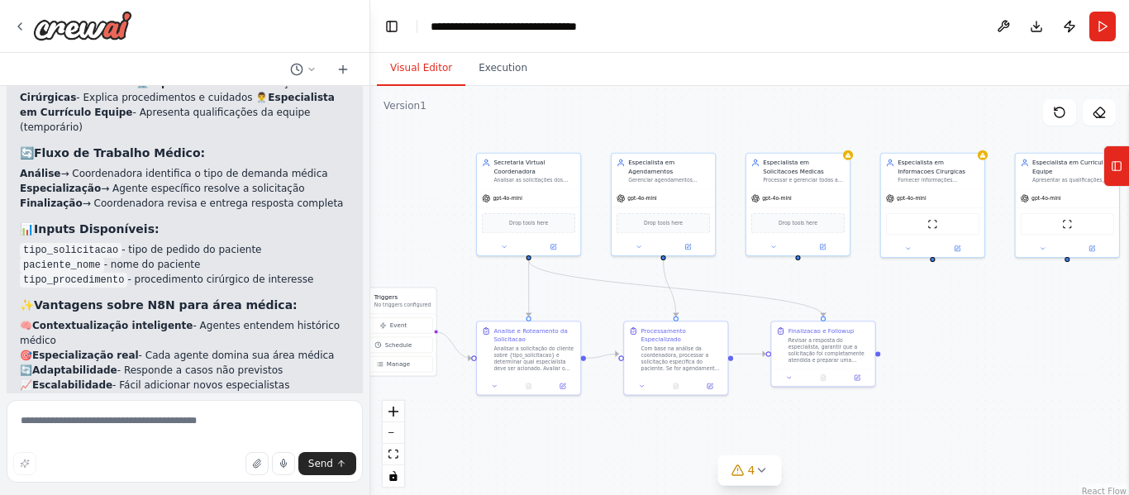
drag, startPoint x: 1006, startPoint y: 266, endPoint x: 905, endPoint y: 293, distance: 104.5
click at [905, 293] on div ".deletable-edge-delete-btn { width: 20px; height: 20px; border: 0px solid #ffff…" at bounding box center [749, 292] width 759 height 413
click at [545, 229] on div "Drop tools here" at bounding box center [528, 222] width 93 height 20
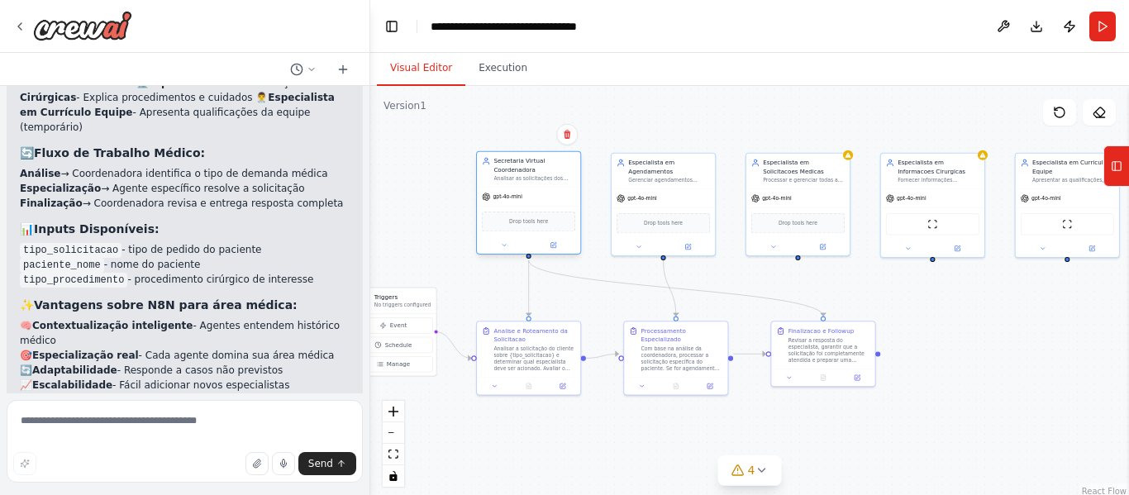
click at [545, 229] on div "Drop tools here" at bounding box center [528, 222] width 93 height 20
click at [509, 192] on div "gpt-4o-mini" at bounding box center [528, 197] width 103 height 18
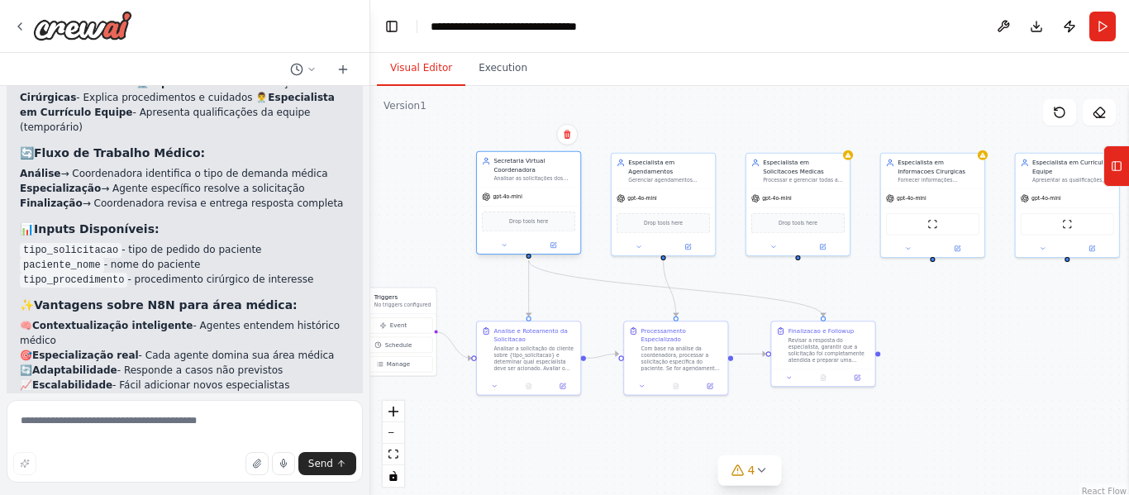
click at [527, 237] on div at bounding box center [528, 245] width 103 height 17
click at [551, 227] on div "Drop tools here" at bounding box center [528, 222] width 93 height 20
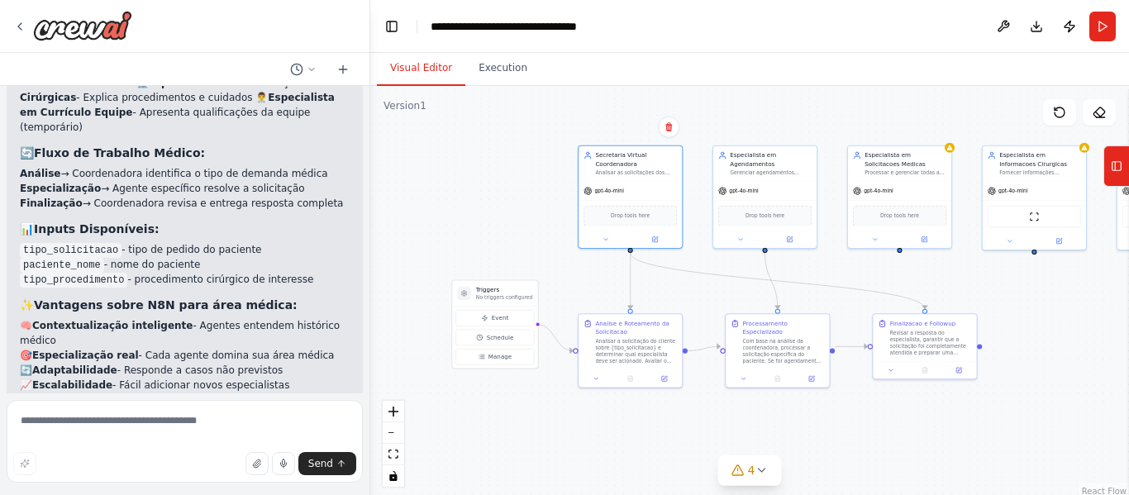
drag, startPoint x: 612, startPoint y: 295, endPoint x: 713, endPoint y: 288, distance: 102.0
click at [713, 288] on div ".deletable-edge-delete-btn { width: 20px; height: 20px; border: 0px solid #ffff…" at bounding box center [749, 292] width 759 height 413
click at [494, 317] on span "Event" at bounding box center [500, 318] width 17 height 8
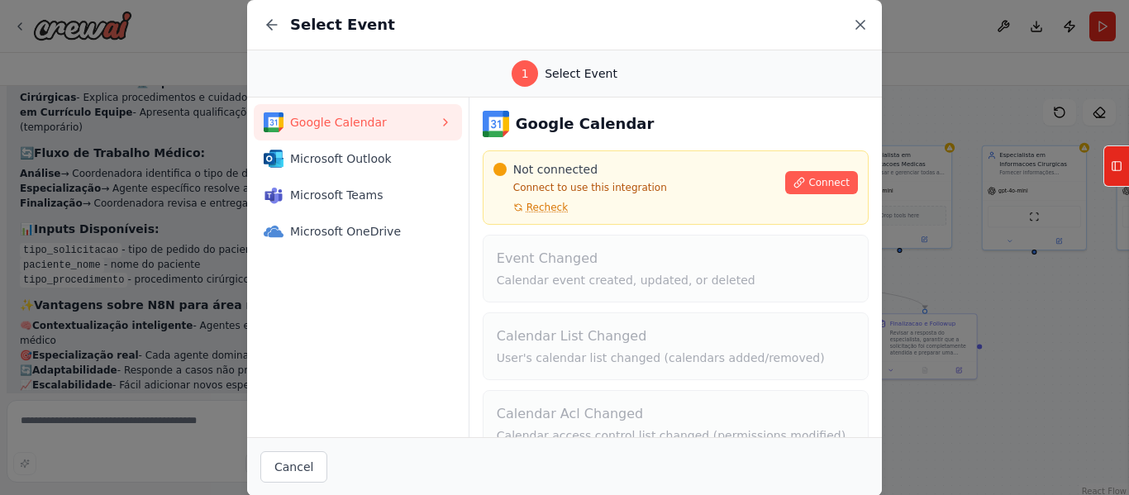
click at [852, 27] on icon at bounding box center [860, 25] width 17 height 17
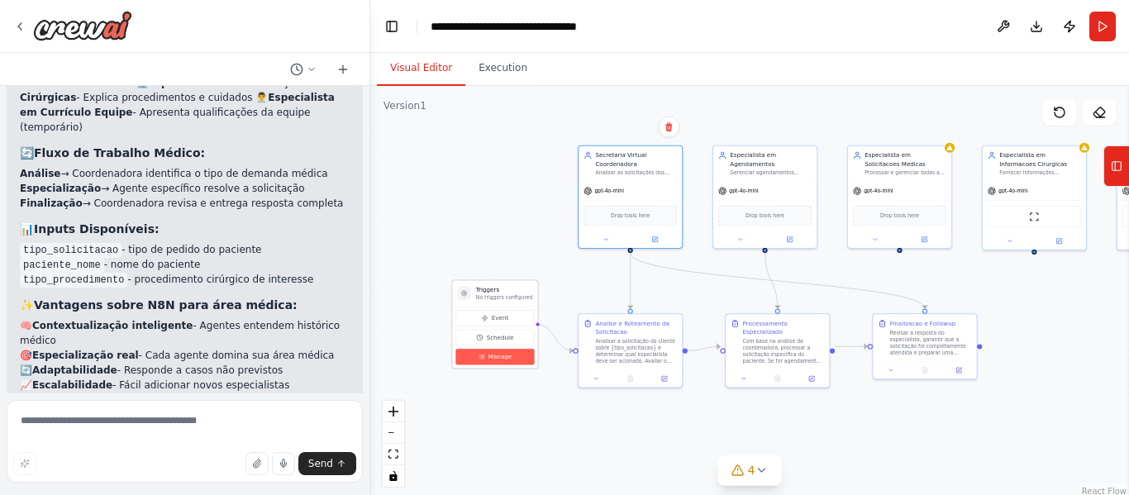
click at [495, 365] on button "Manage" at bounding box center [495, 357] width 79 height 16
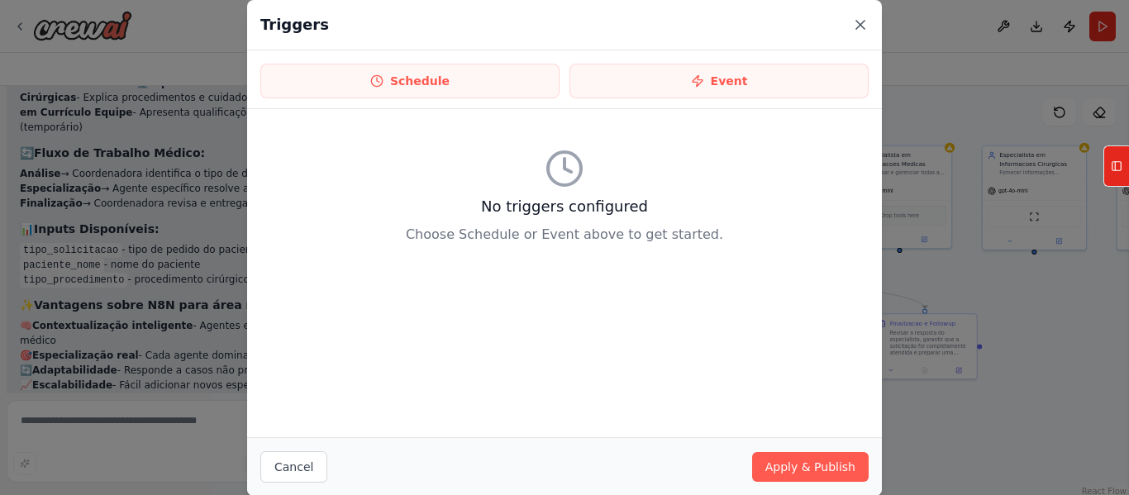
click at [853, 19] on icon at bounding box center [860, 25] width 17 height 17
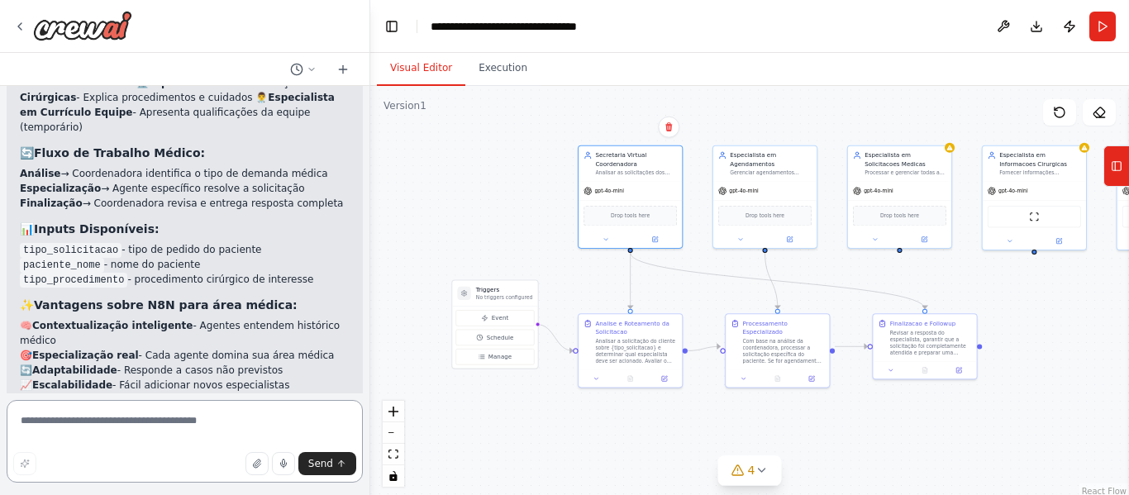
click at [124, 432] on textarea at bounding box center [185, 441] width 356 height 83
type textarea "**********"
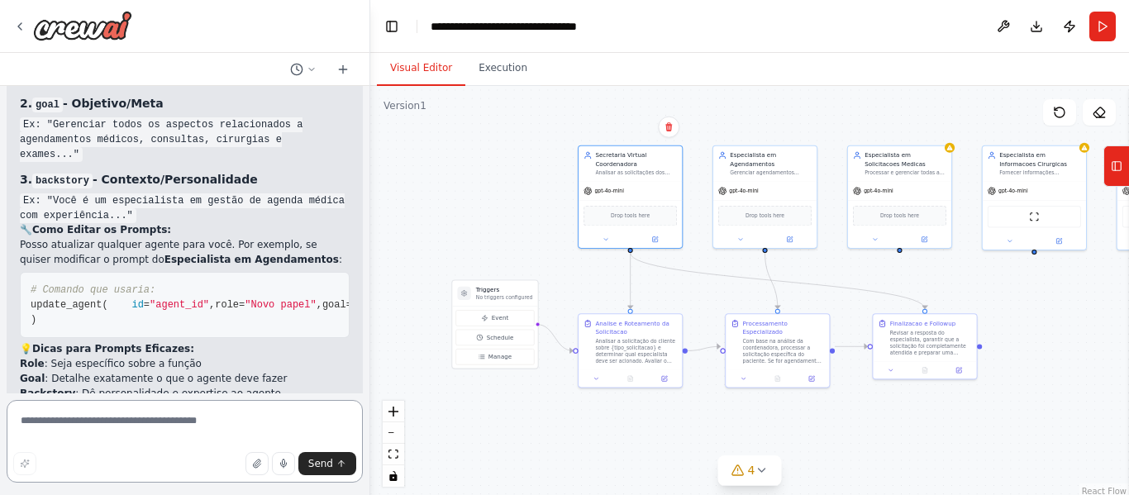
scroll to position [4107, 0]
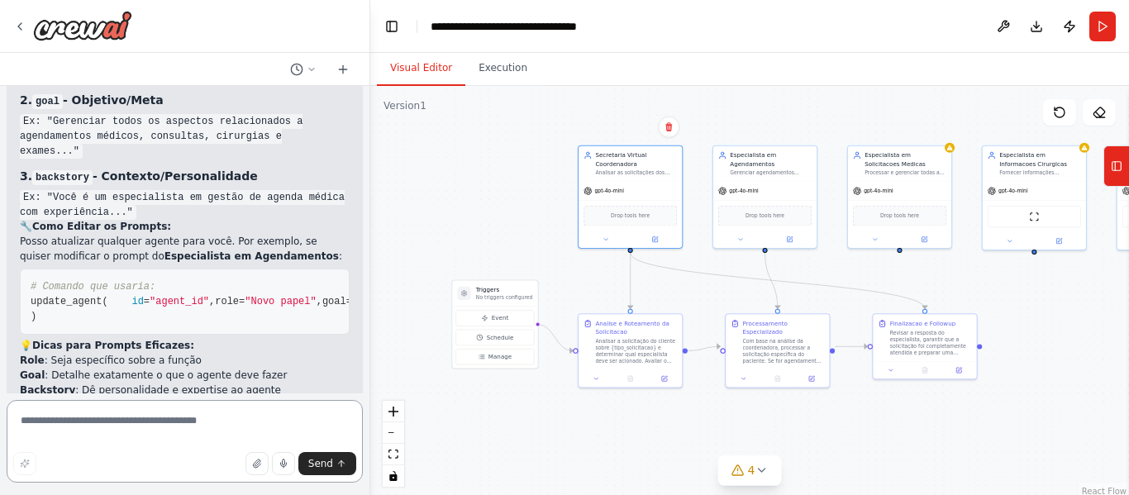
click at [116, 417] on textarea at bounding box center [185, 441] width 356 height 83
type textarea "**********"
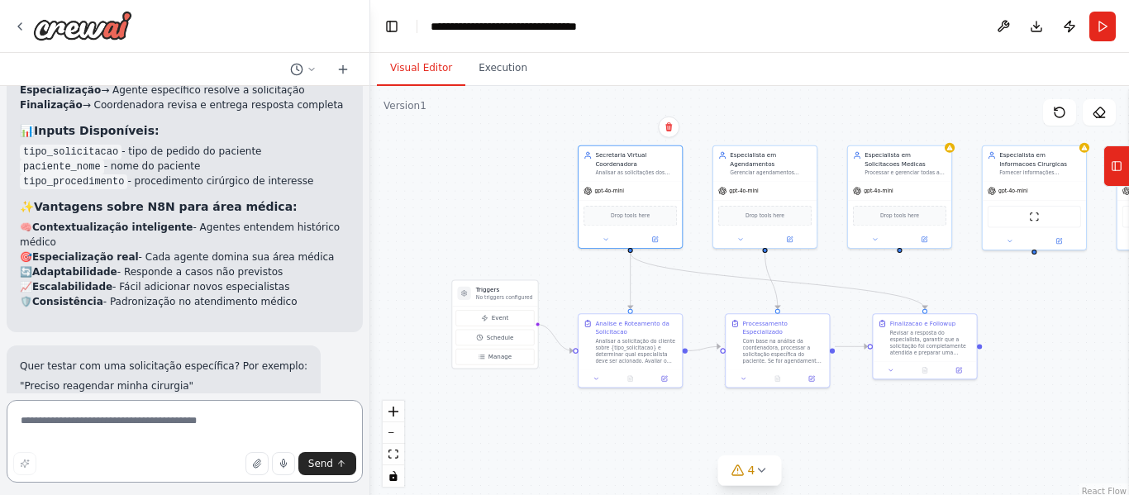
scroll to position [3485, 0]
